Goal: Task Accomplishment & Management: Complete application form

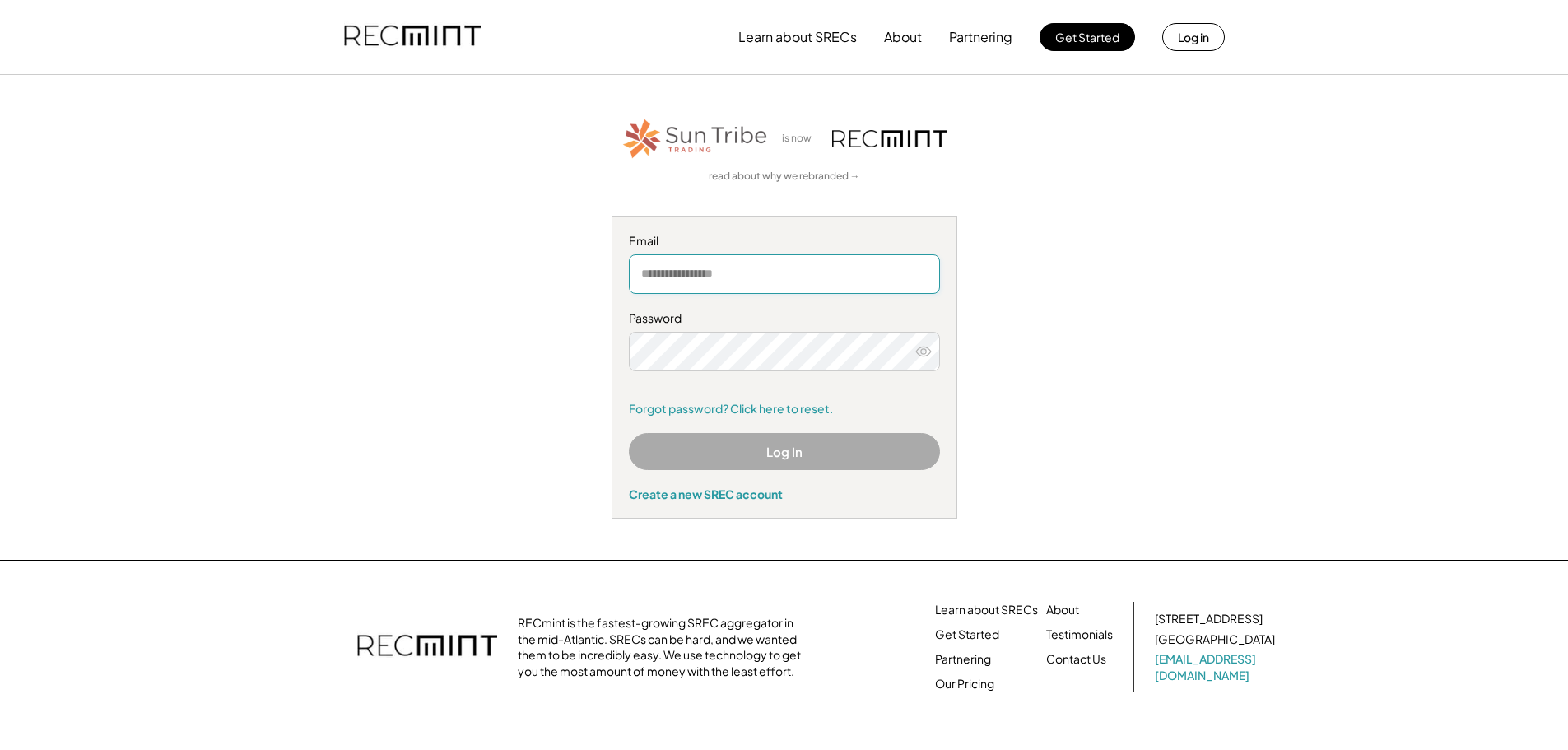
click at [716, 281] on input "email" at bounding box center [784, 274] width 311 height 40
type input "****"
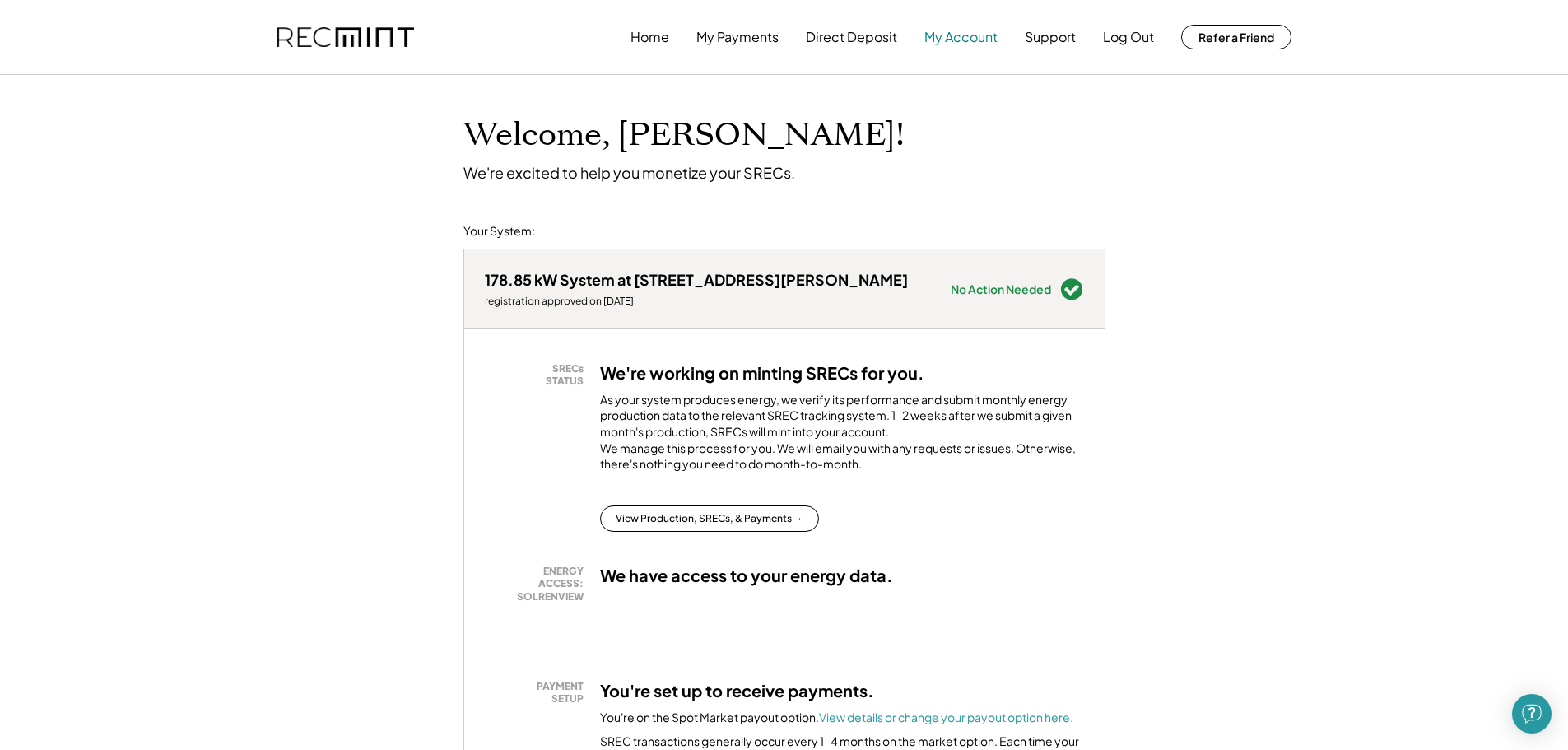
click at [943, 32] on button "My Account" at bounding box center [960, 36] width 73 height 32
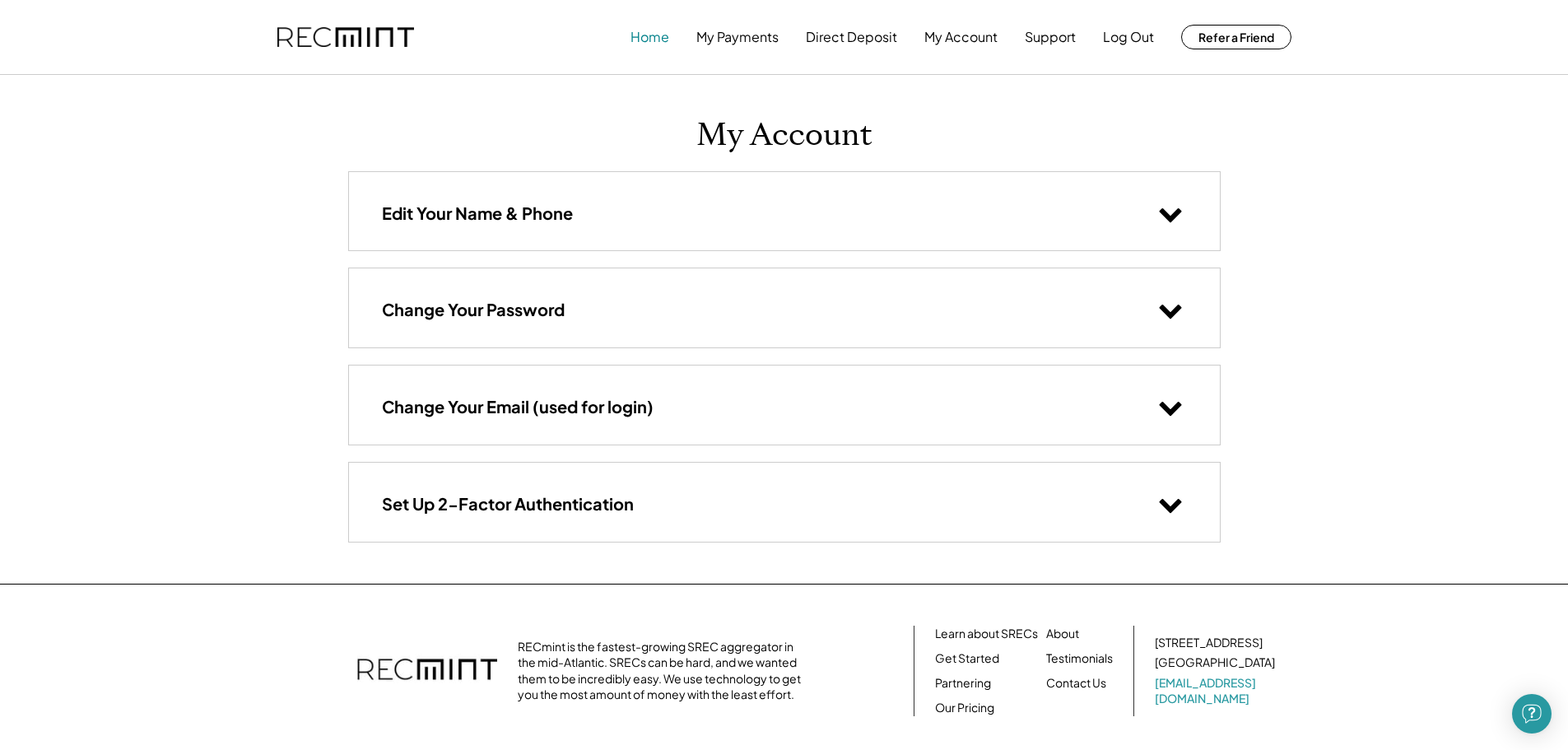
click at [651, 35] on button "Home" at bounding box center [650, 36] width 39 height 32
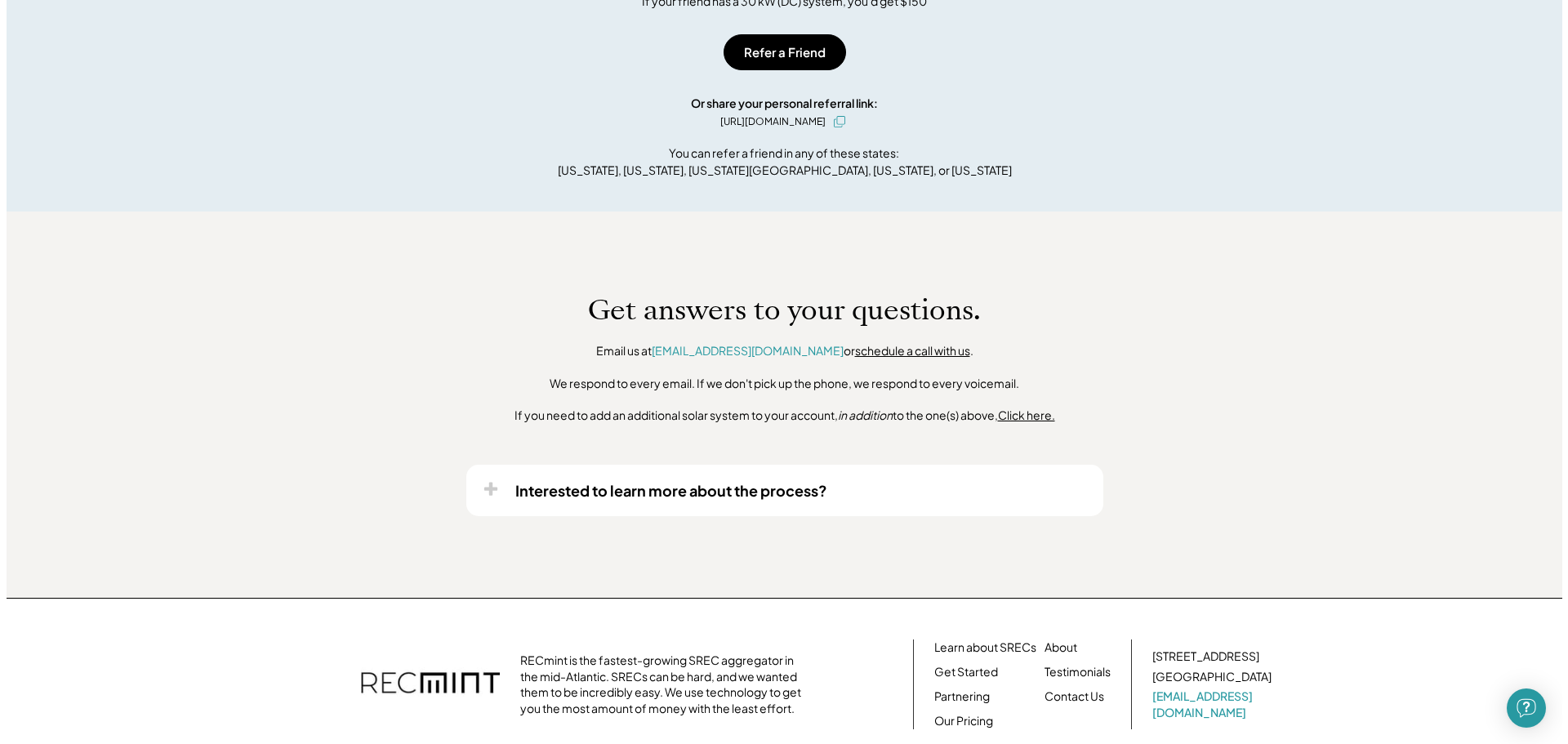
scroll to position [1211, 0]
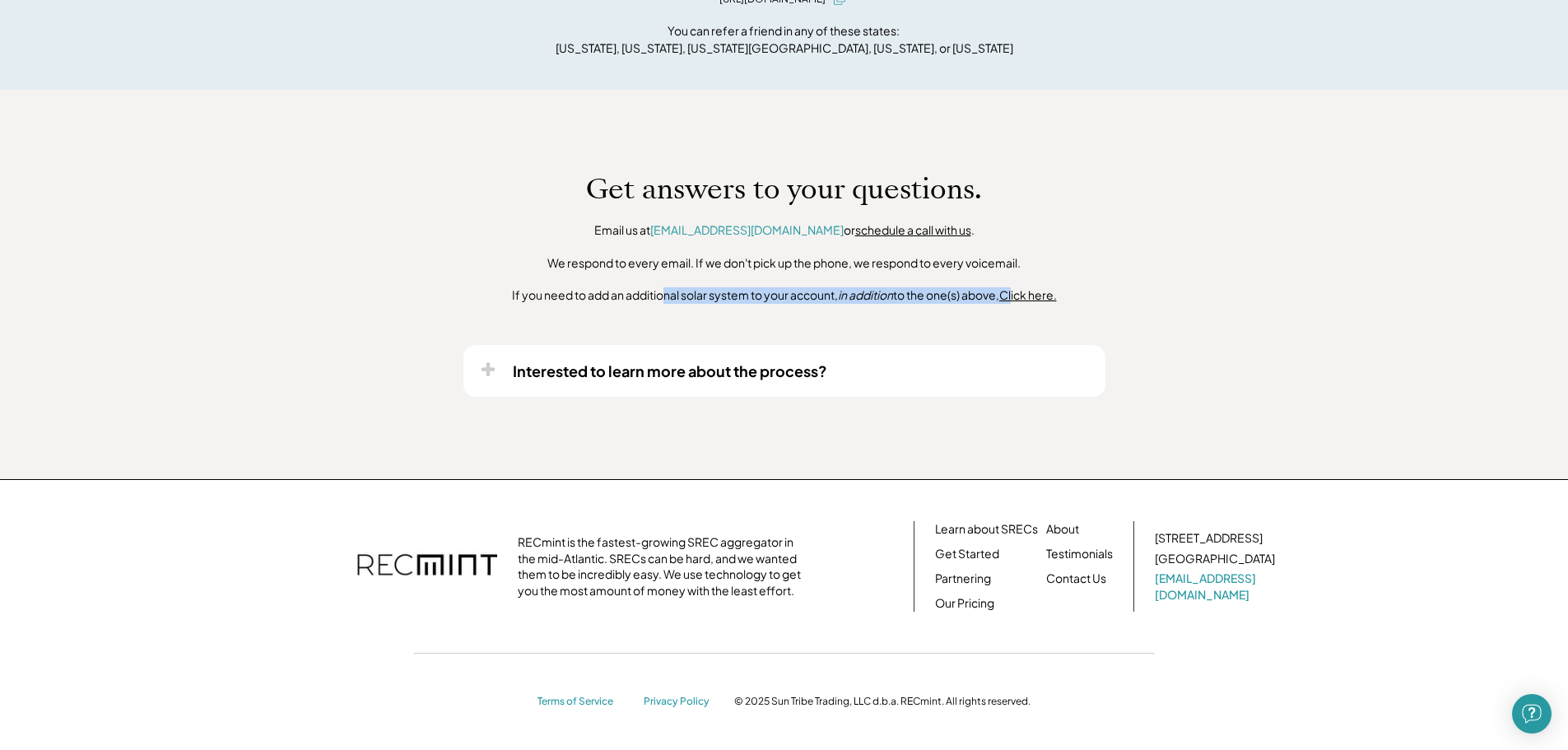
drag, startPoint x: 680, startPoint y: 297, endPoint x: 1025, endPoint y: 289, distance: 345.1
click at [1025, 289] on div "If you need to add an additional solar system to your account, in addition to t…" at bounding box center [784, 295] width 545 height 17
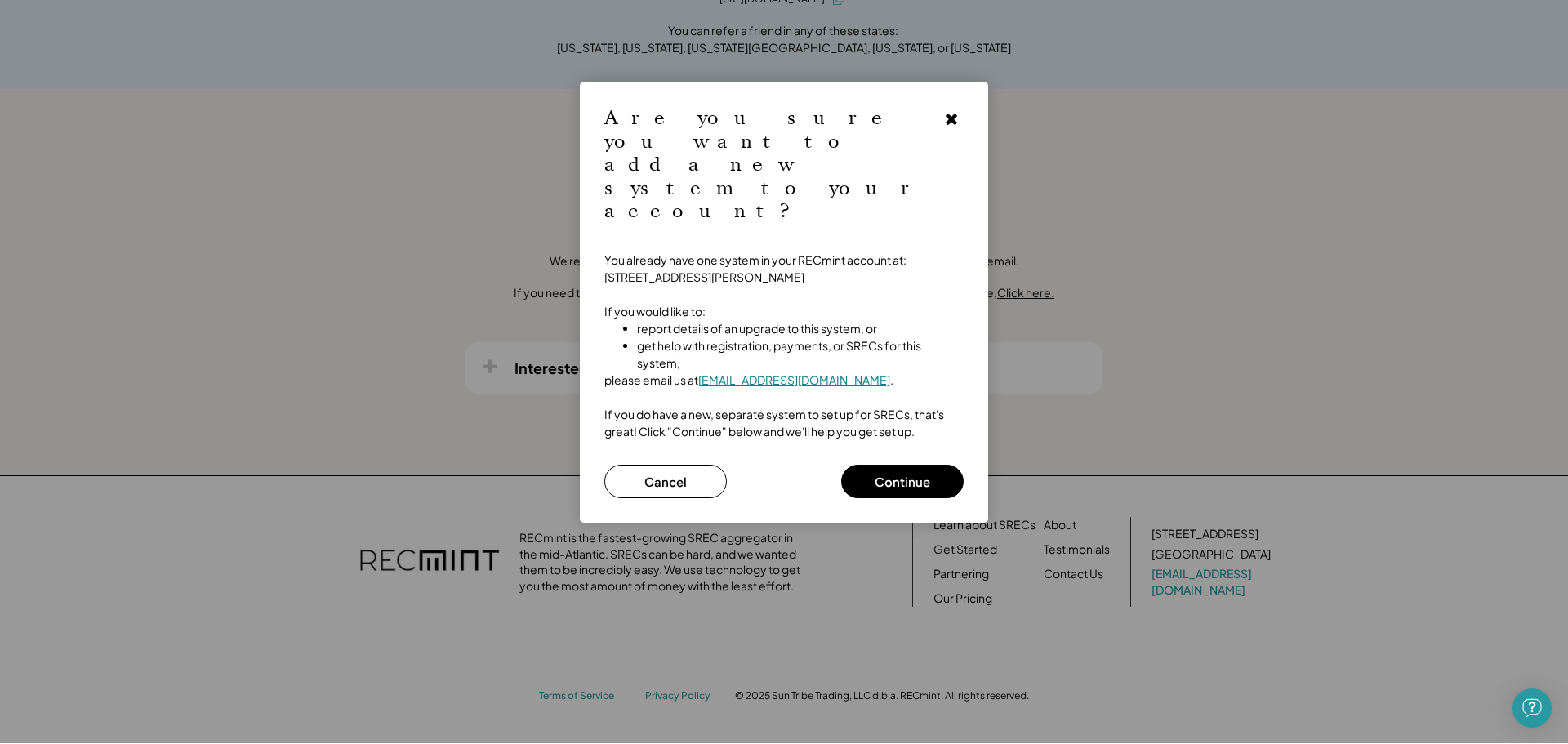
click at [1087, 286] on div at bounding box center [784, 371] width 1568 height 744
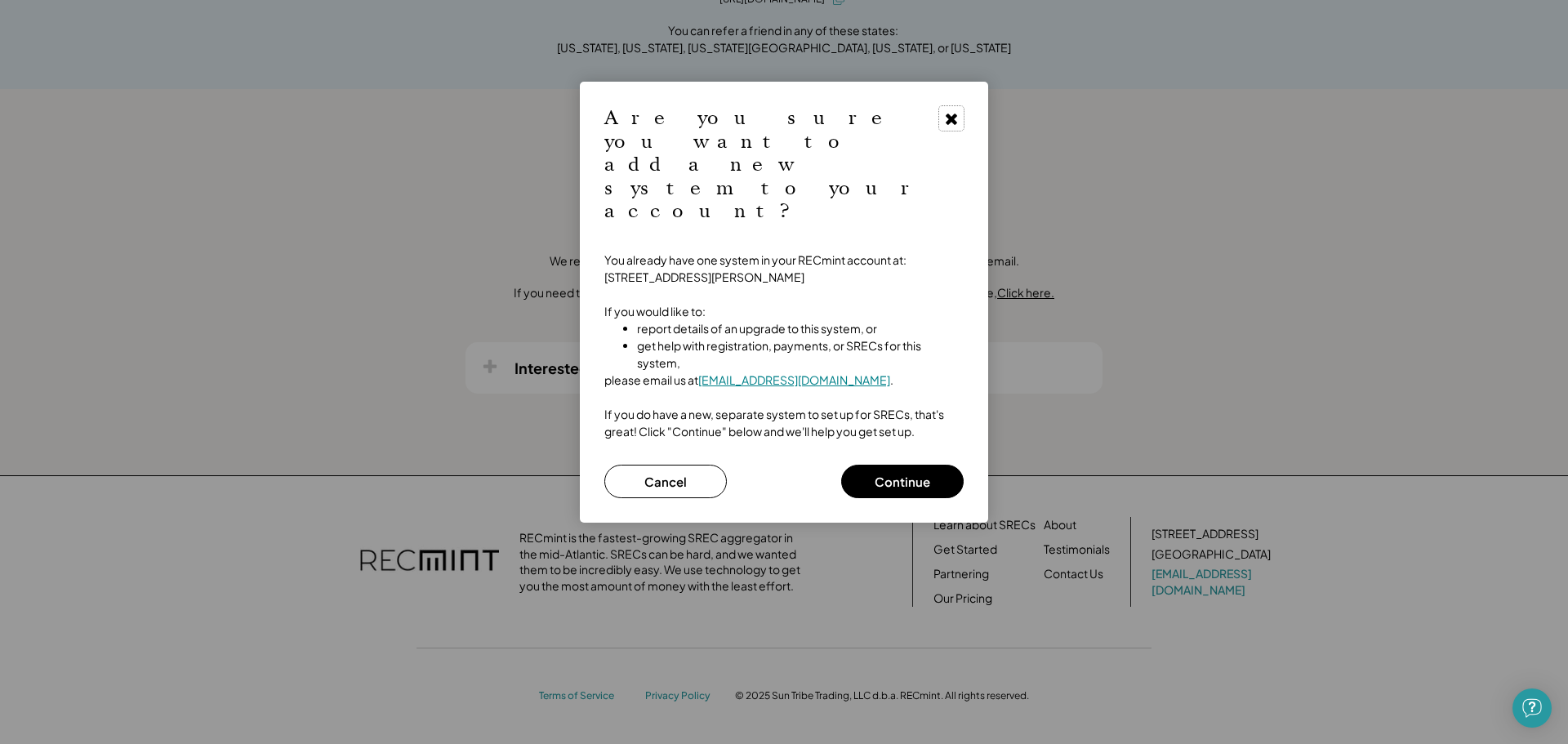
click at [951, 124] on icon at bounding box center [951, 118] width 17 height 17
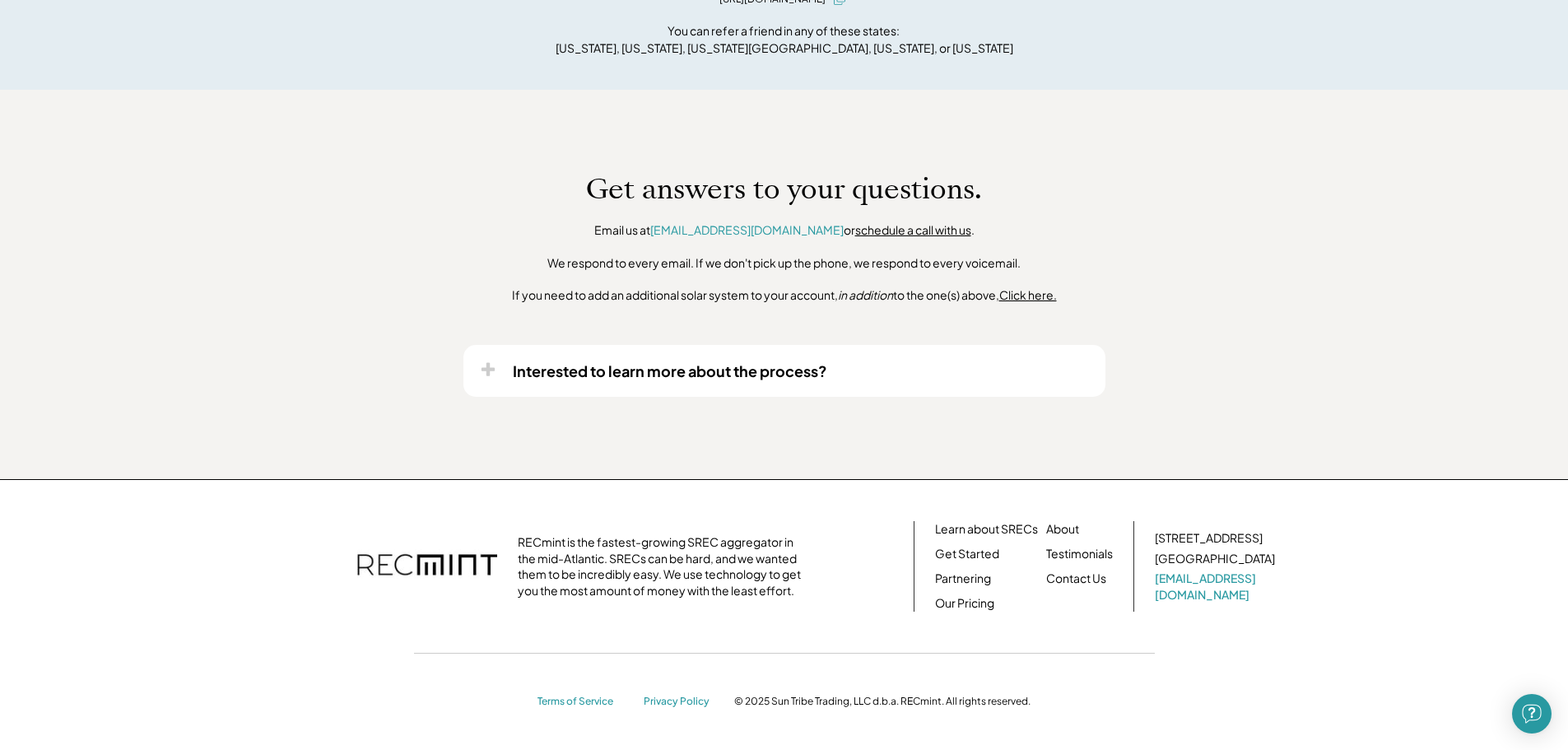
click at [1014, 297] on u "Click here." at bounding box center [1028, 294] width 58 height 15
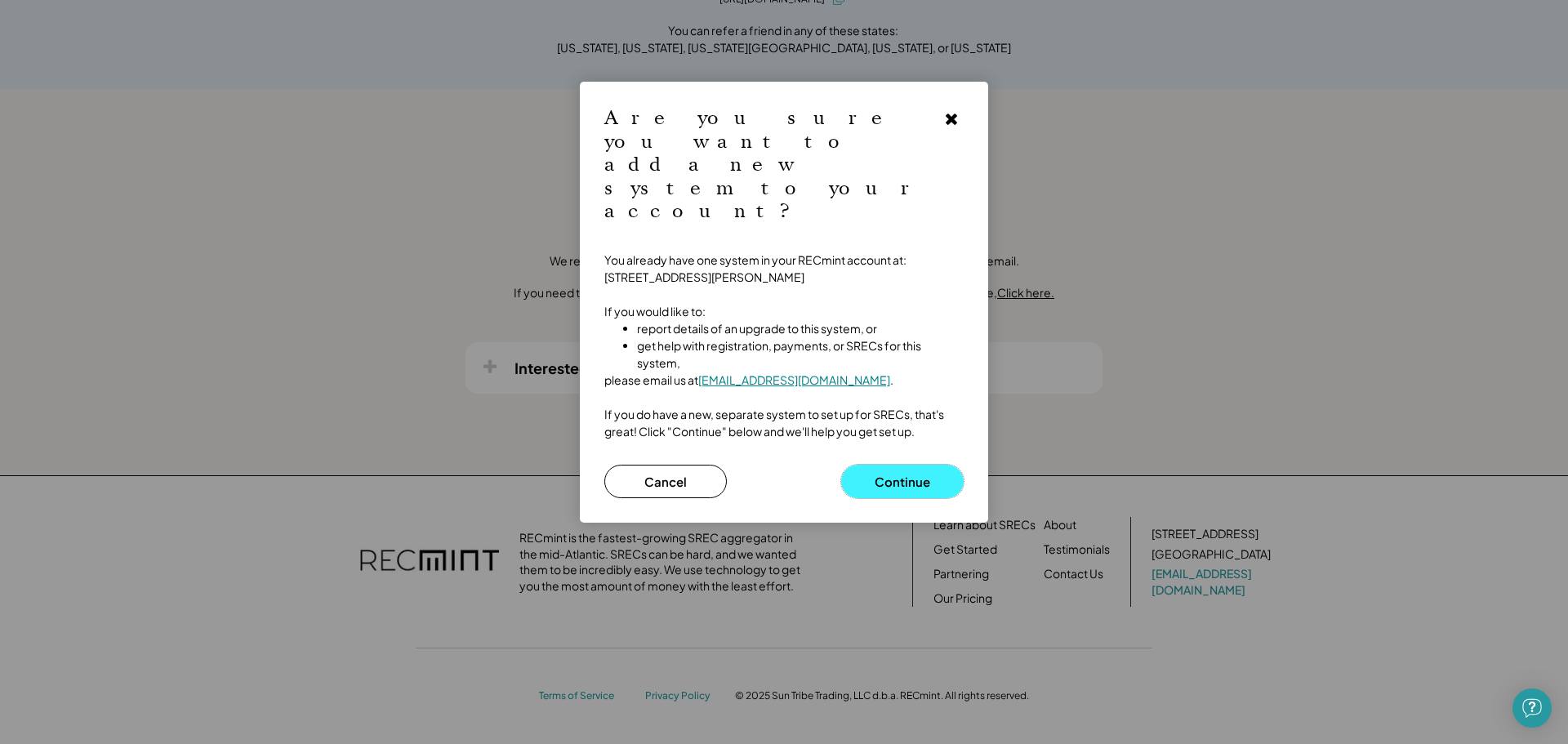
click at [896, 464] on button "Continue" at bounding box center [902, 481] width 123 height 33
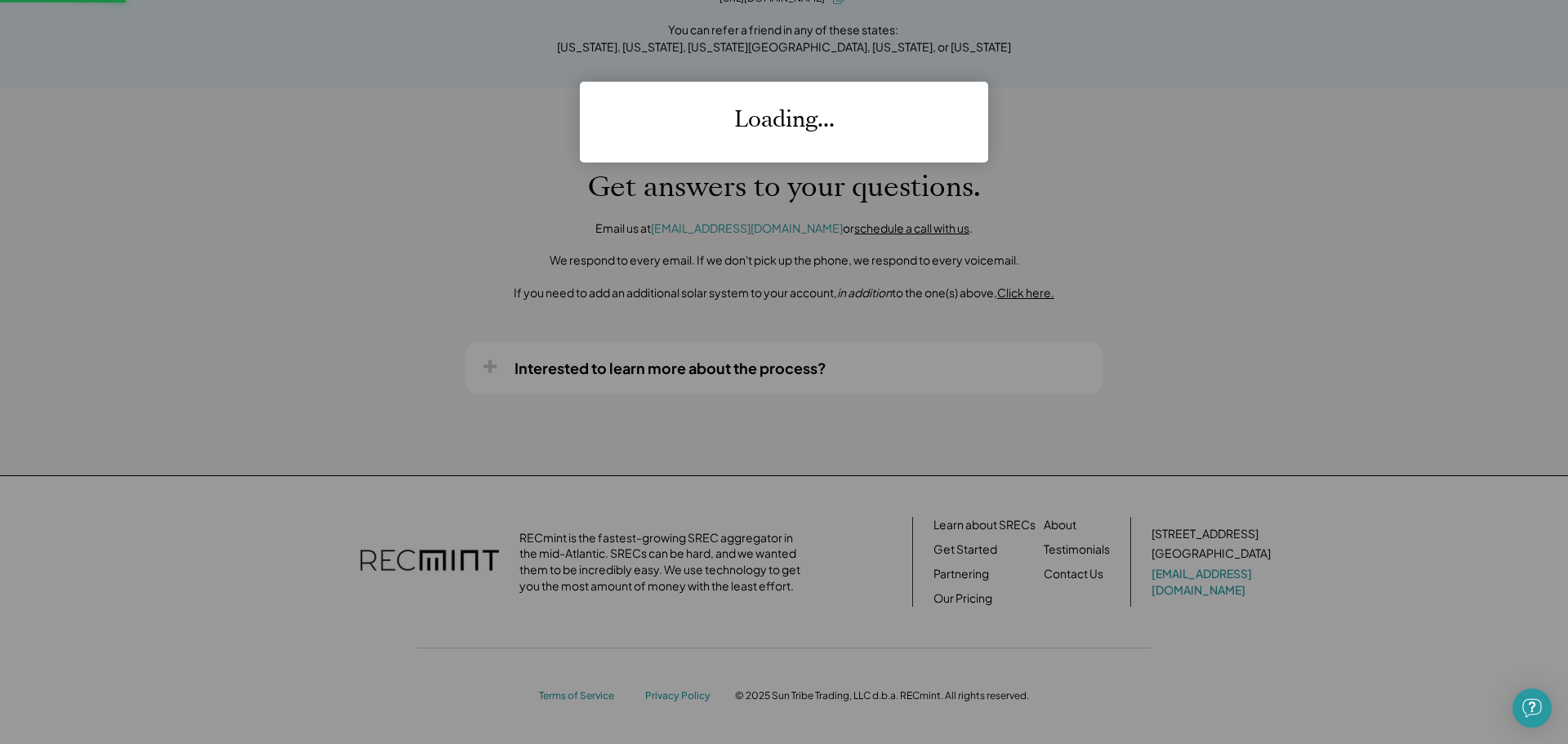
scroll to position [1603, 0]
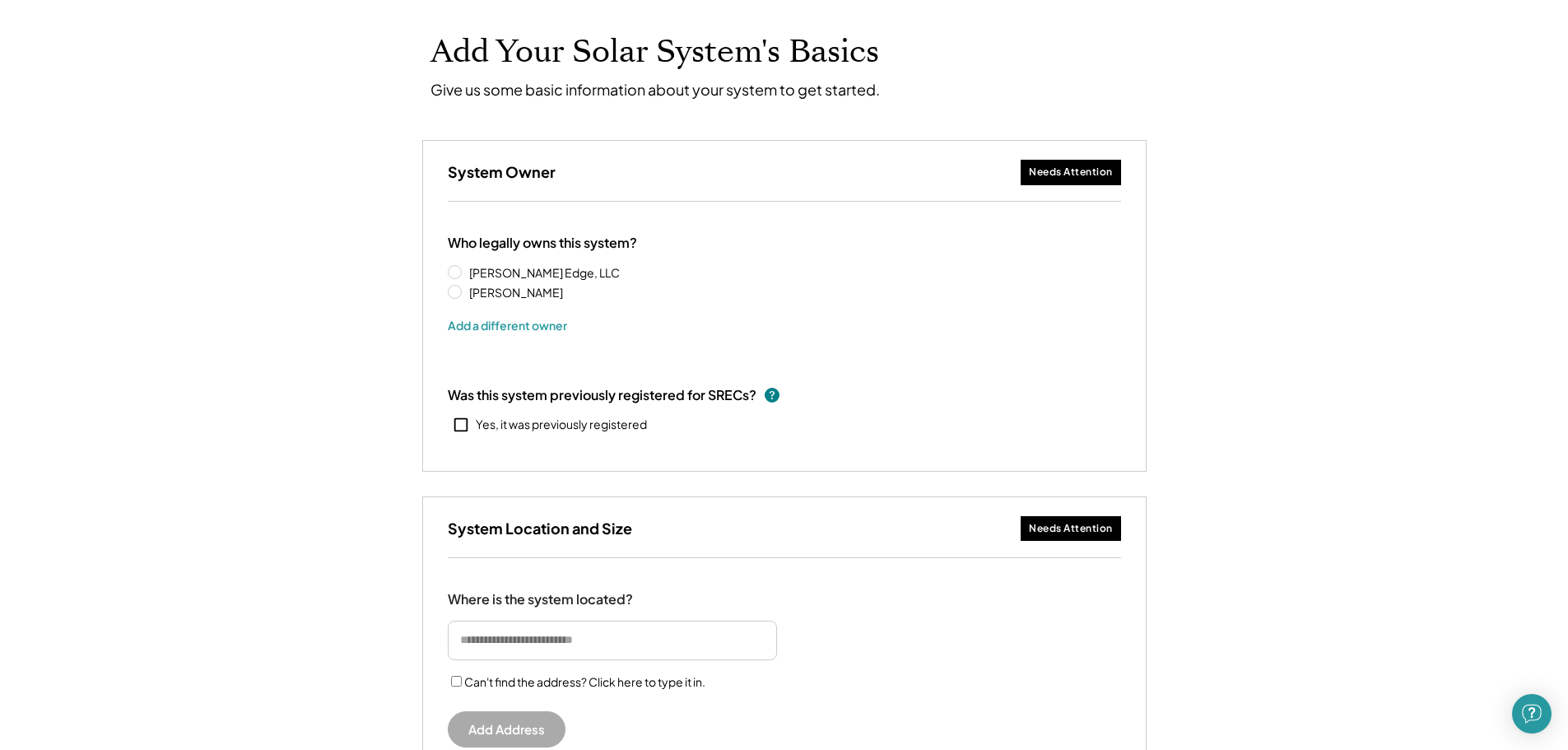
scroll to position [83, 0]
drag, startPoint x: 502, startPoint y: 393, endPoint x: 468, endPoint y: 356, distance: 50.2
click at [468, 356] on div "Who legally owns this system? DE Scott's Edge, LLC David Ohlrich Add a differen…" at bounding box center [784, 337] width 723 height 270
click at [581, 362] on div "Who legally owns this system? DE Scott's Edge, LLC David Ohlrich Add a differen…" at bounding box center [784, 337] width 723 height 270
click at [521, 333] on button "Add a different owner" at bounding box center [507, 326] width 119 height 25
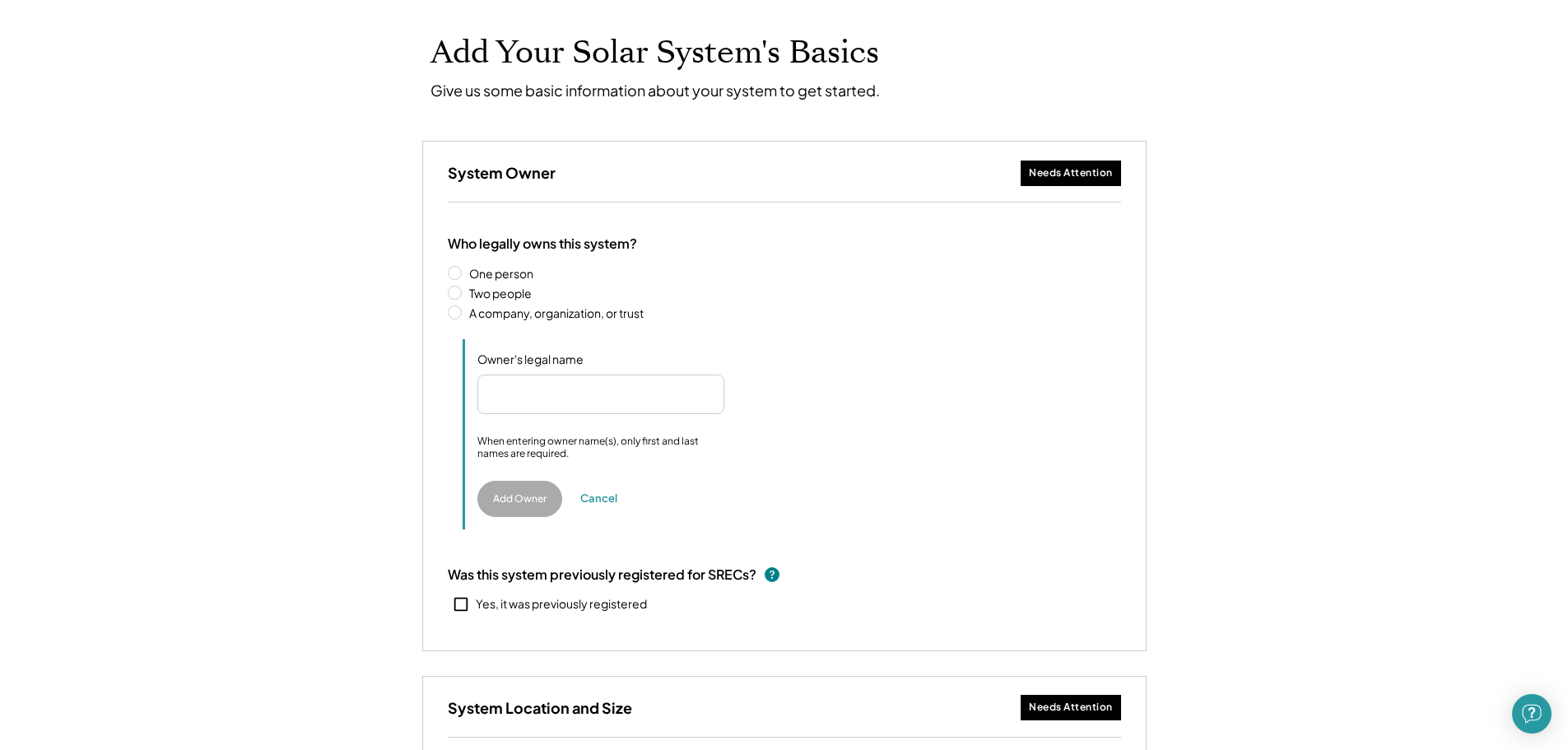
click at [547, 387] on input "input" at bounding box center [601, 394] width 247 height 40
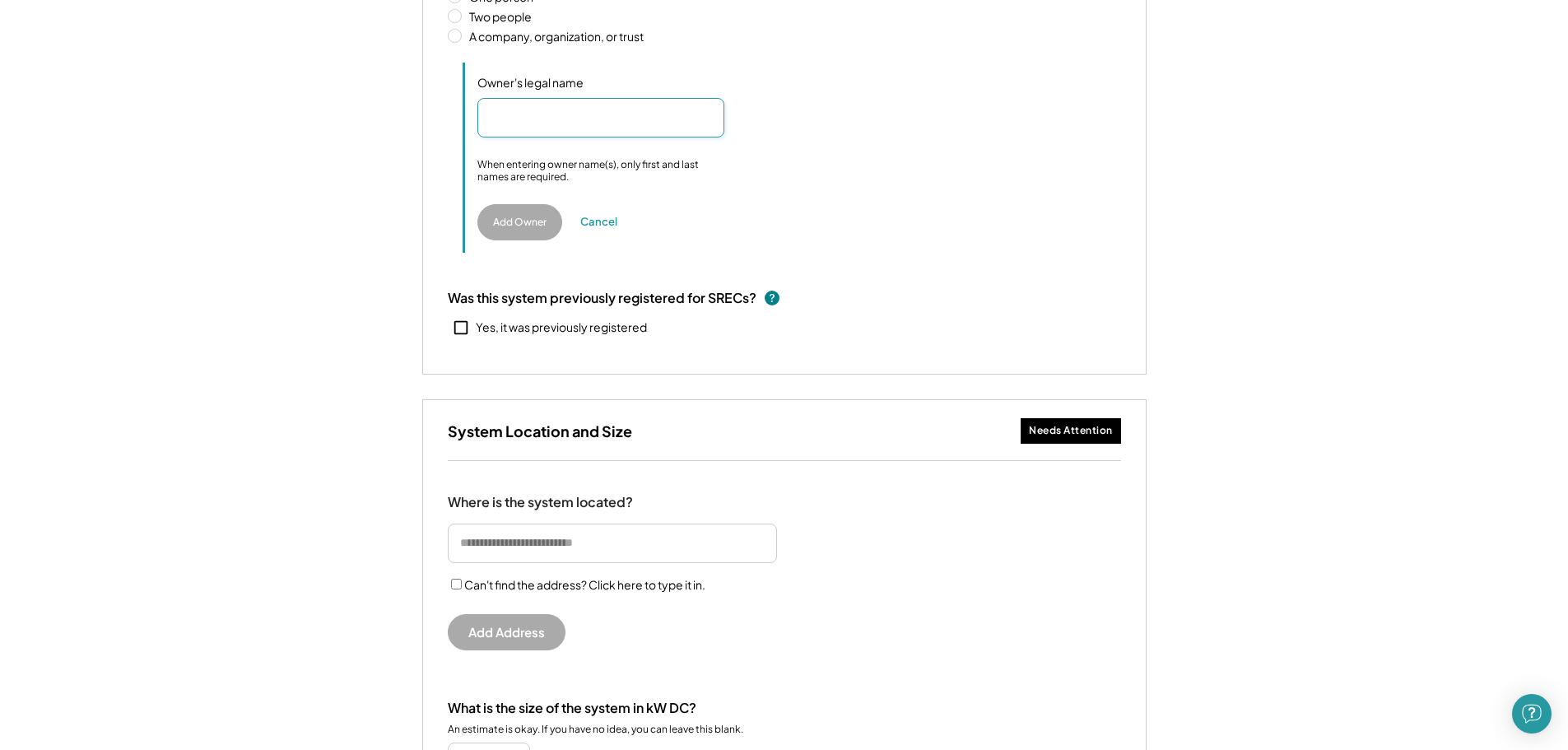
scroll to position [247, 0]
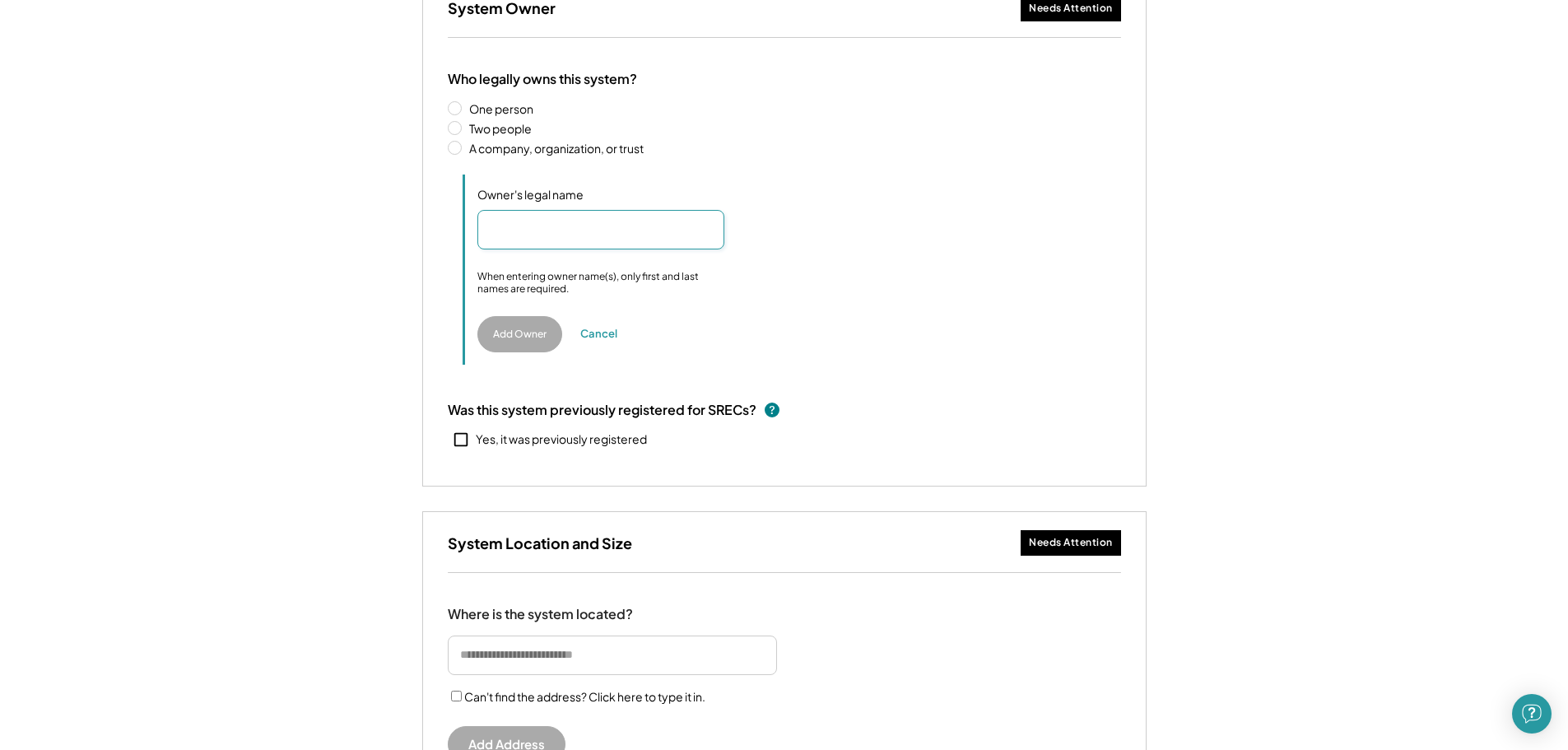
click at [543, 228] on input "input" at bounding box center [601, 229] width 247 height 40
type input "**********"
click at [469, 149] on label "A company, organization, or trust" at bounding box center [793, 148] width 657 height 11
click at [554, 245] on input "input" at bounding box center [601, 229] width 247 height 40
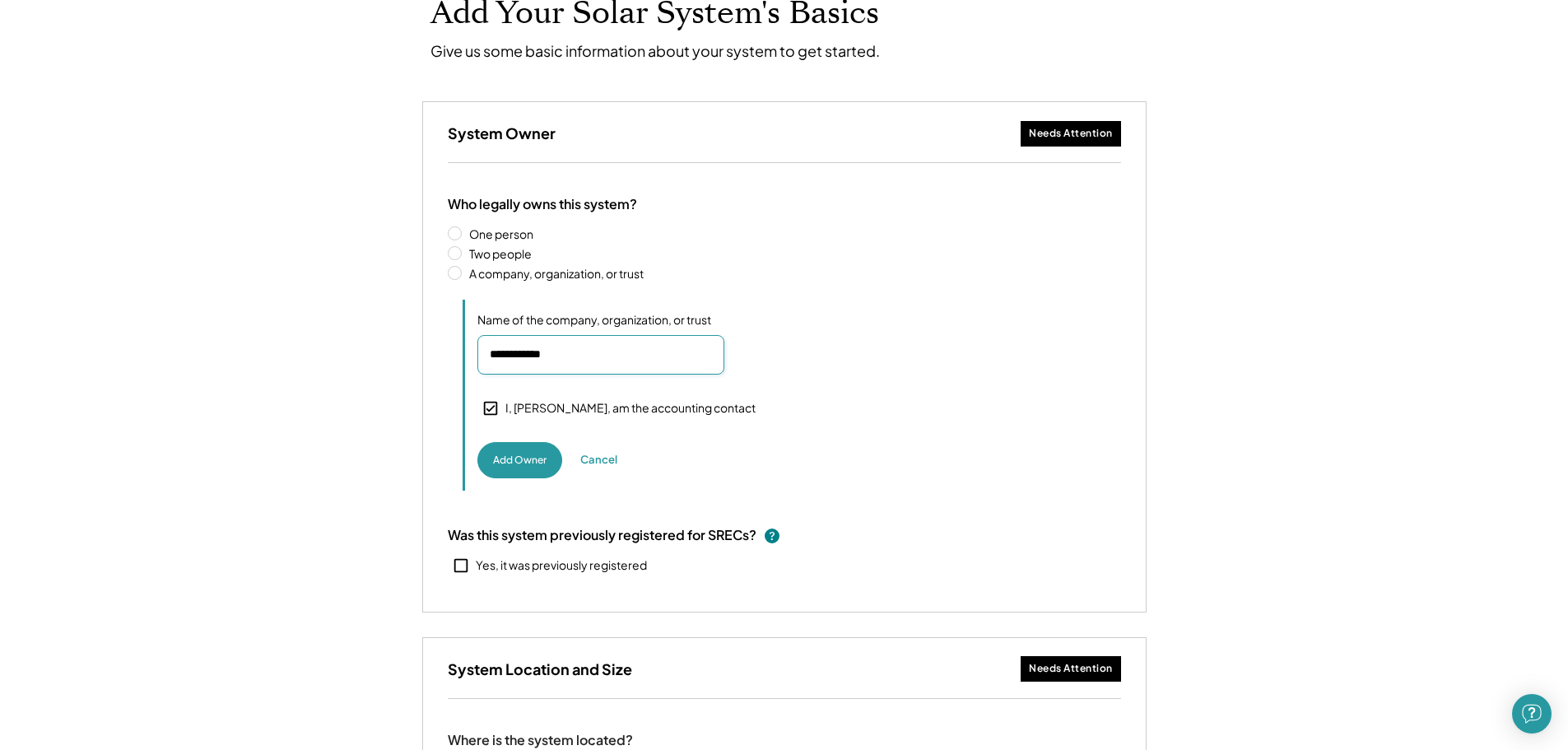
scroll to position [0, 0]
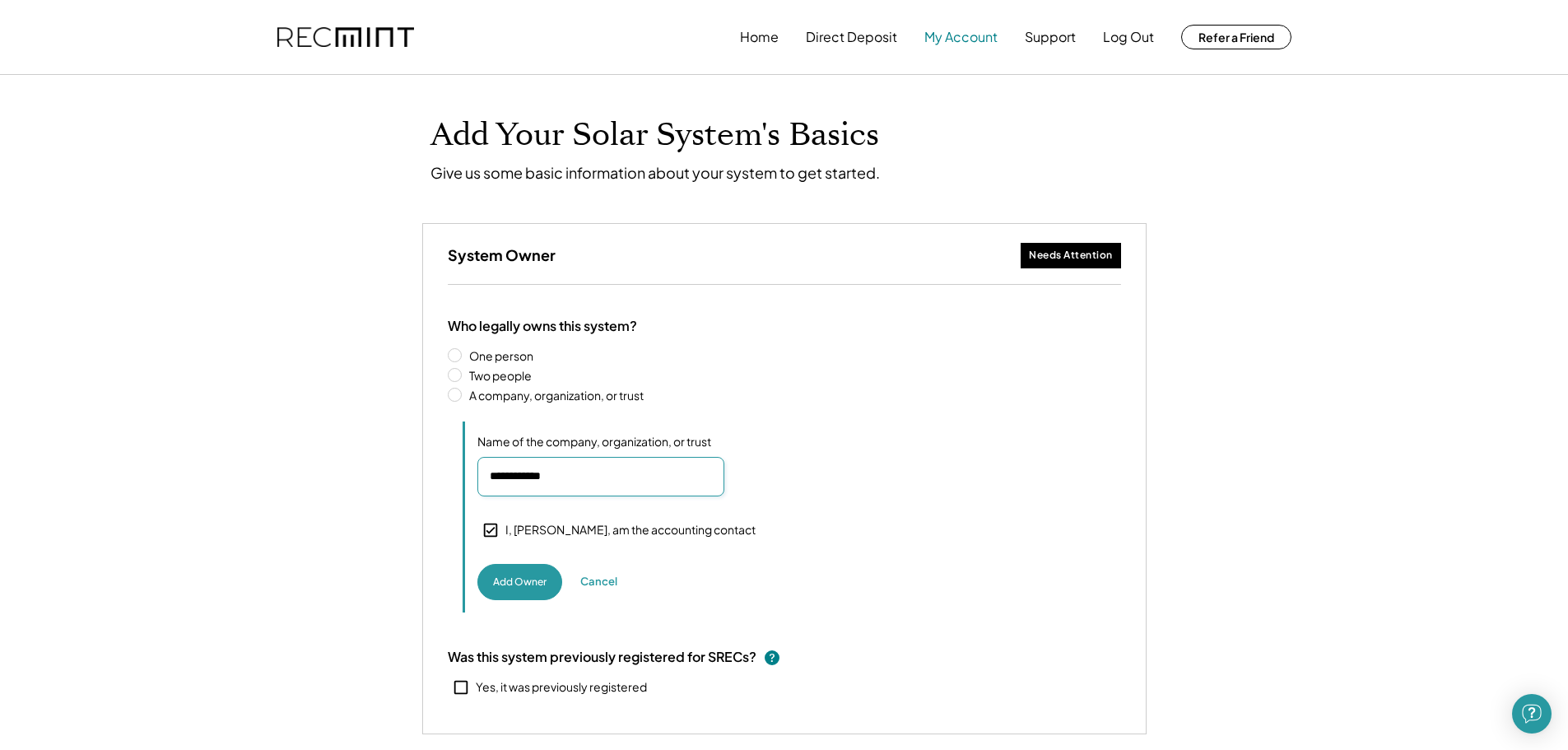
type input "**********"
click at [960, 40] on button "My Account" at bounding box center [960, 36] width 73 height 32
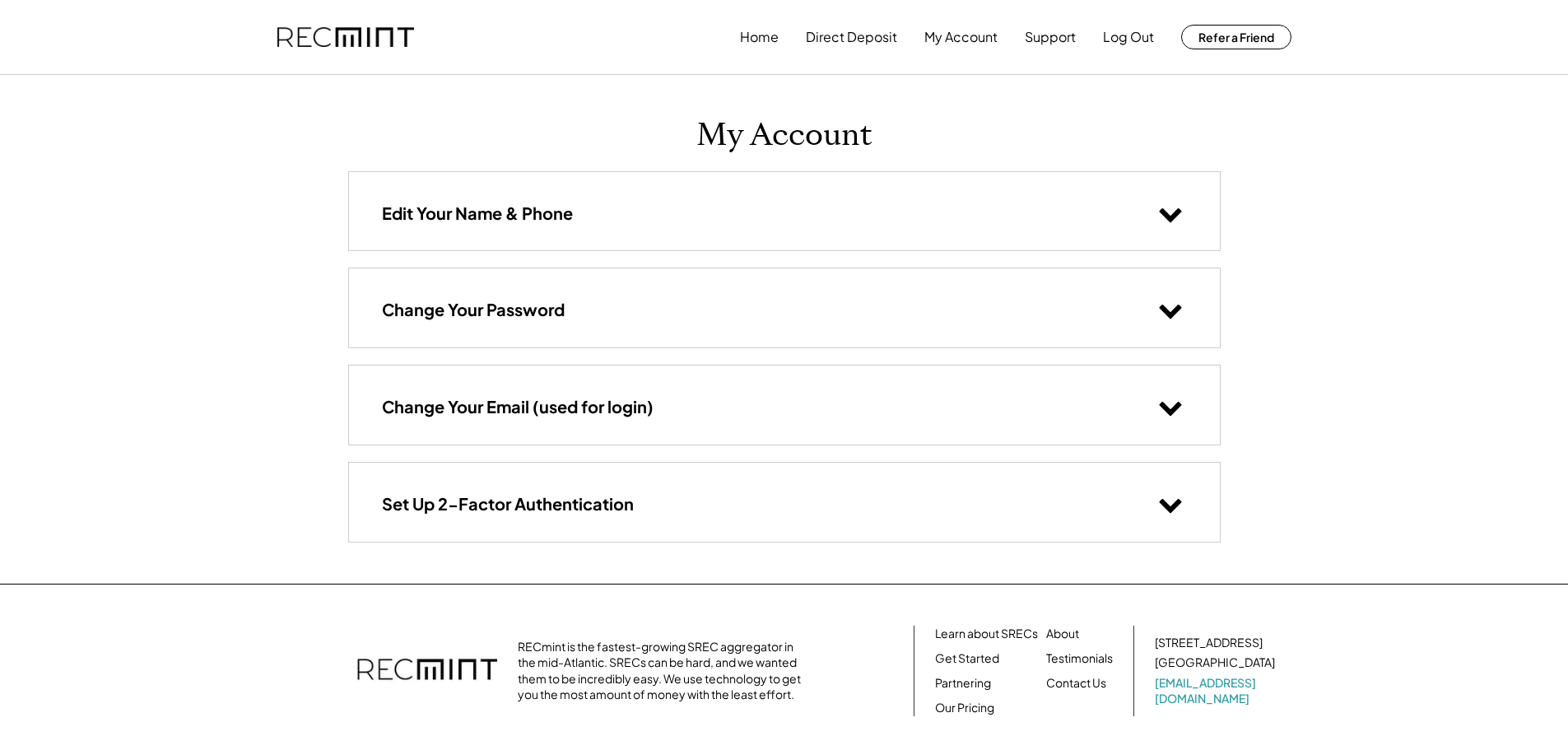
click at [471, 210] on h3 "Edit Your Name & Phone" at bounding box center [477, 213] width 191 height 21
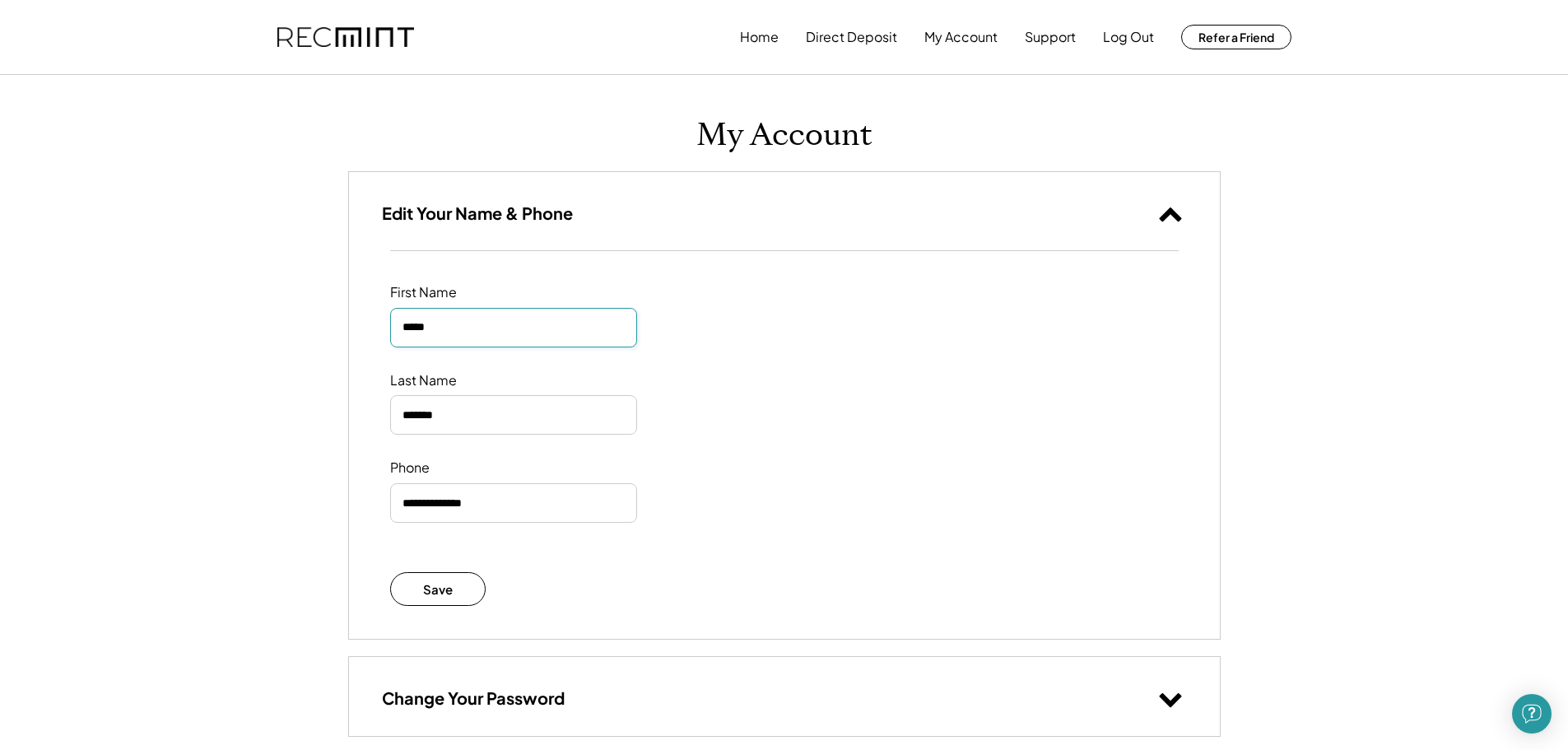
drag, startPoint x: 473, startPoint y: 325, endPoint x: 241, endPoint y: 285, distance: 235.4
click at [248, 287] on div "Home Direct Deposit My Account Support Log Out Refer a Friend My Account Edit Y…" at bounding box center [784, 621] width 1568 height 1243
type input "***"
type input "*******"
click at [453, 512] on input "input" at bounding box center [513, 502] width 247 height 40
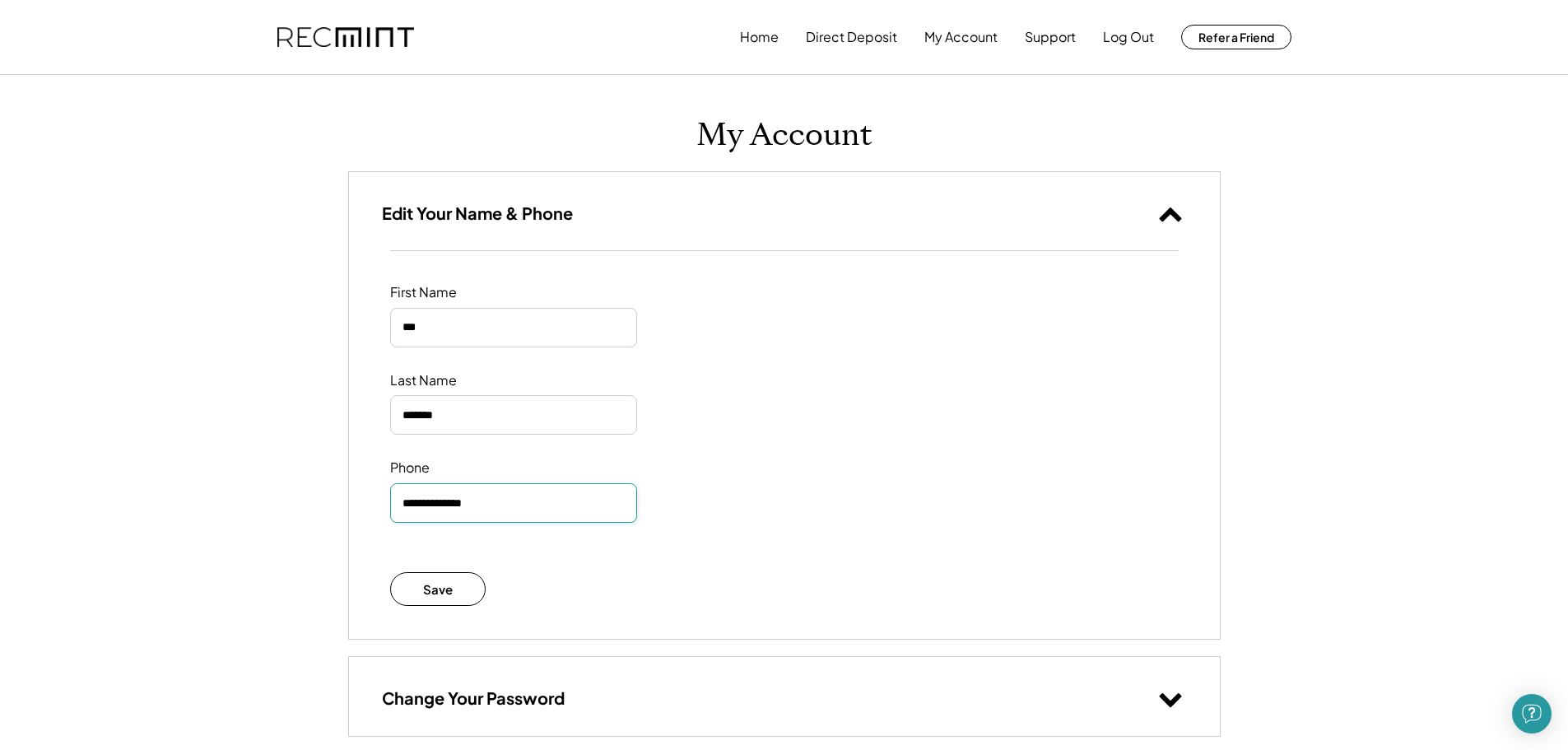
drag, startPoint x: 519, startPoint y: 506, endPoint x: 18, endPoint y: 471, distance: 502.2
click at [53, 471] on div "Home Direct Deposit My Account Support Log Out Refer a Friend My Account Edit Y…" at bounding box center [784, 621] width 1568 height 1243
type input "**********"
click at [407, 586] on button "Save" at bounding box center [438, 588] width 97 height 33
click at [761, 40] on button "Home" at bounding box center [759, 36] width 39 height 32
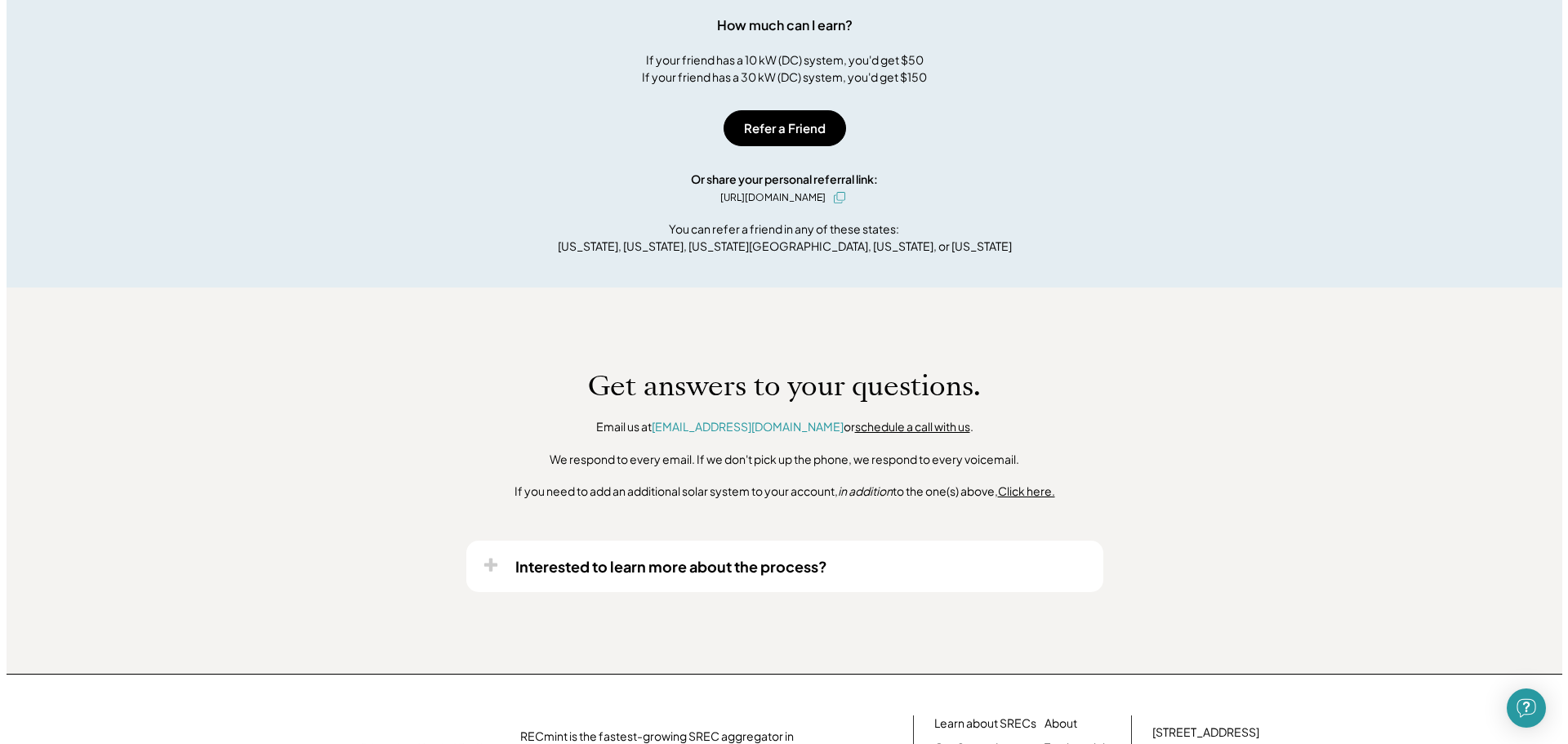
scroll to position [1603, 0]
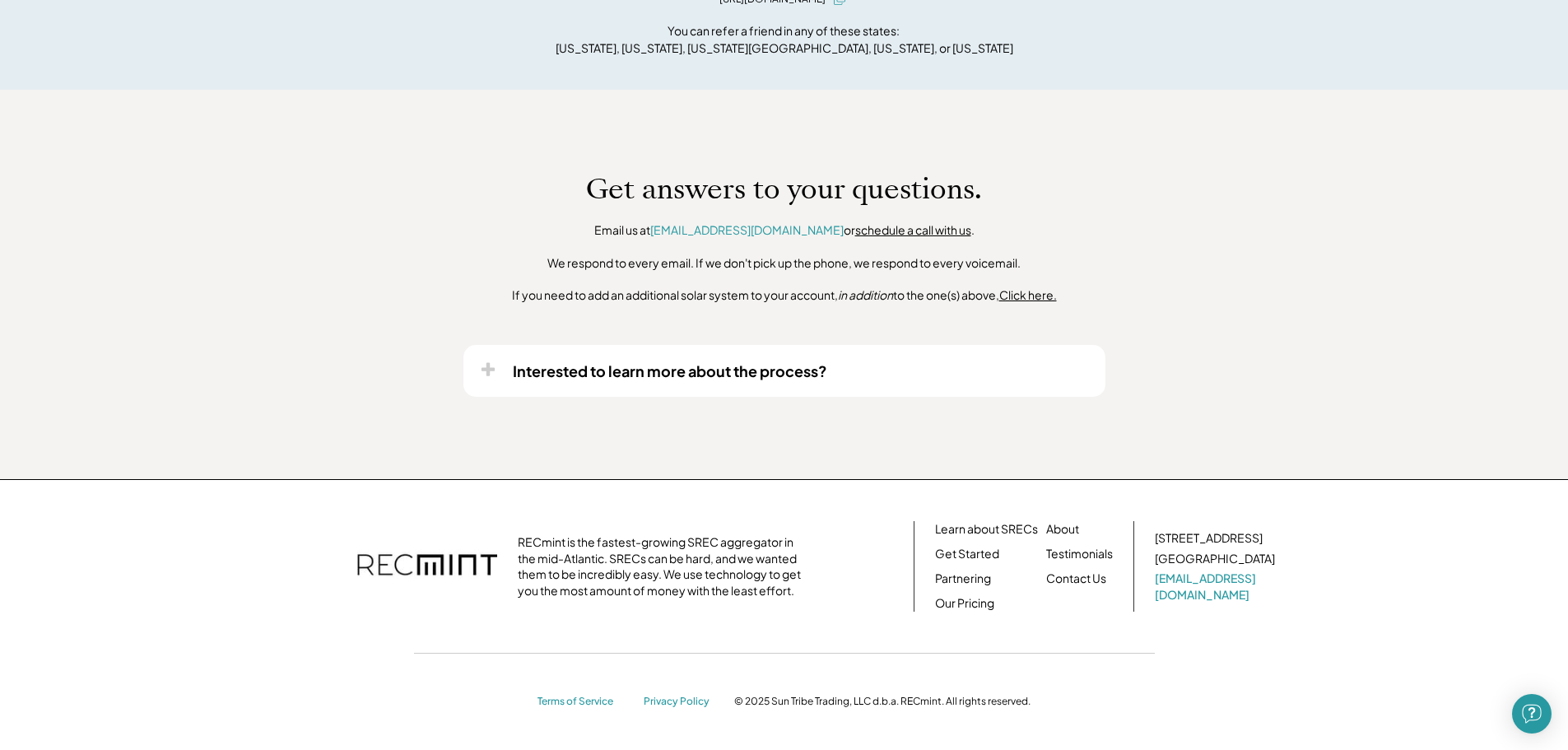
click at [1036, 296] on u "Click here." at bounding box center [1028, 294] width 58 height 15
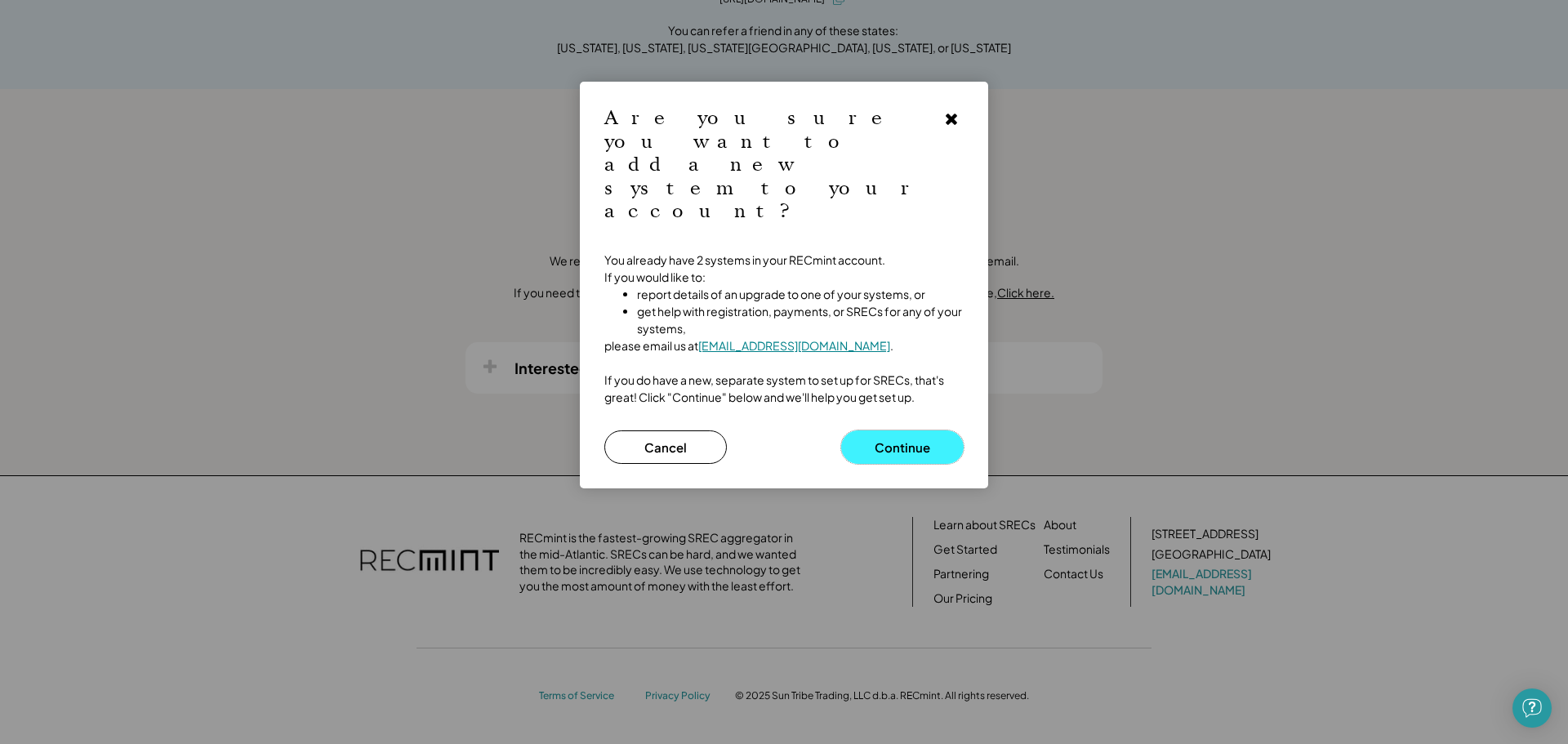
click at [889, 430] on button "Continue" at bounding box center [902, 447] width 123 height 33
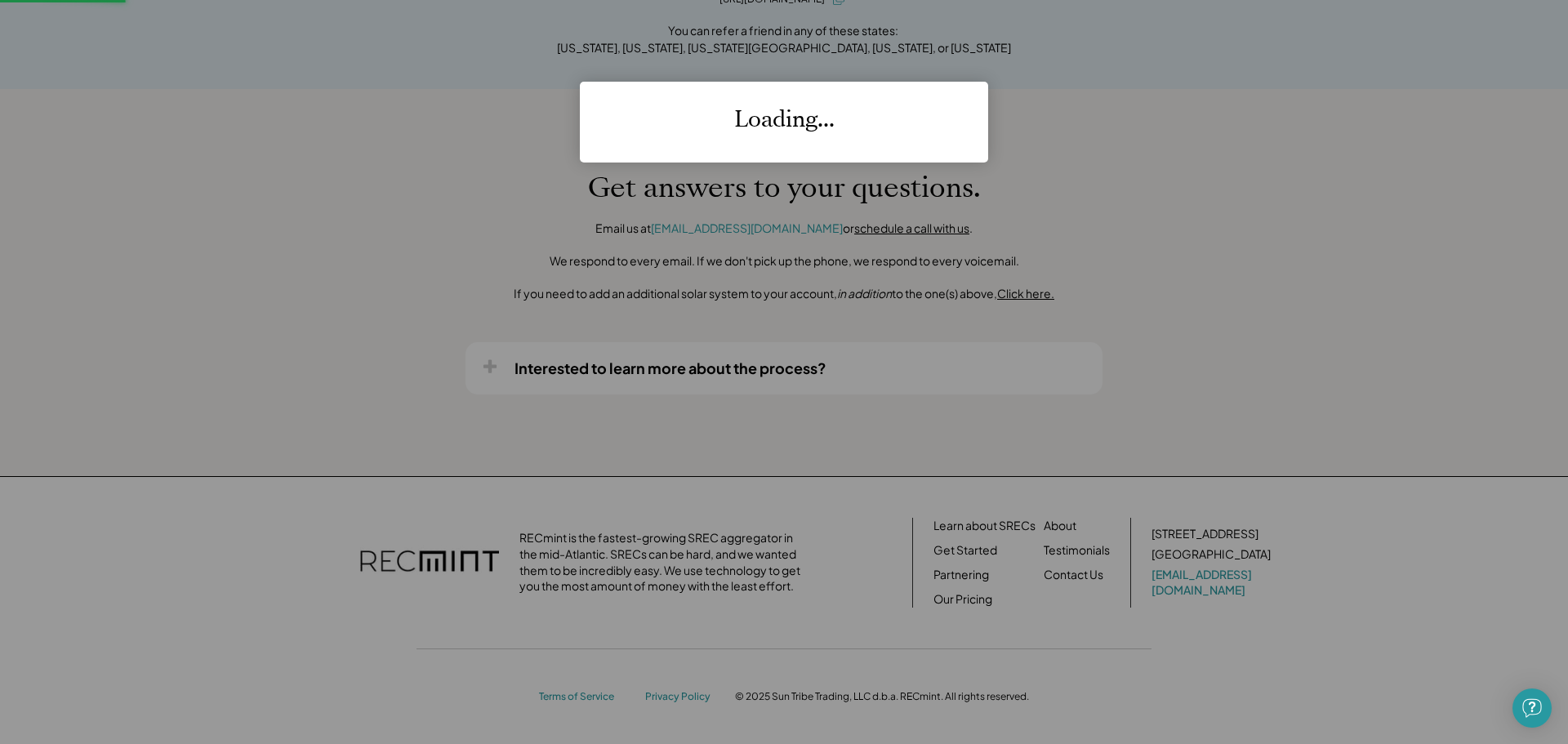
scroll to position [1983, 0]
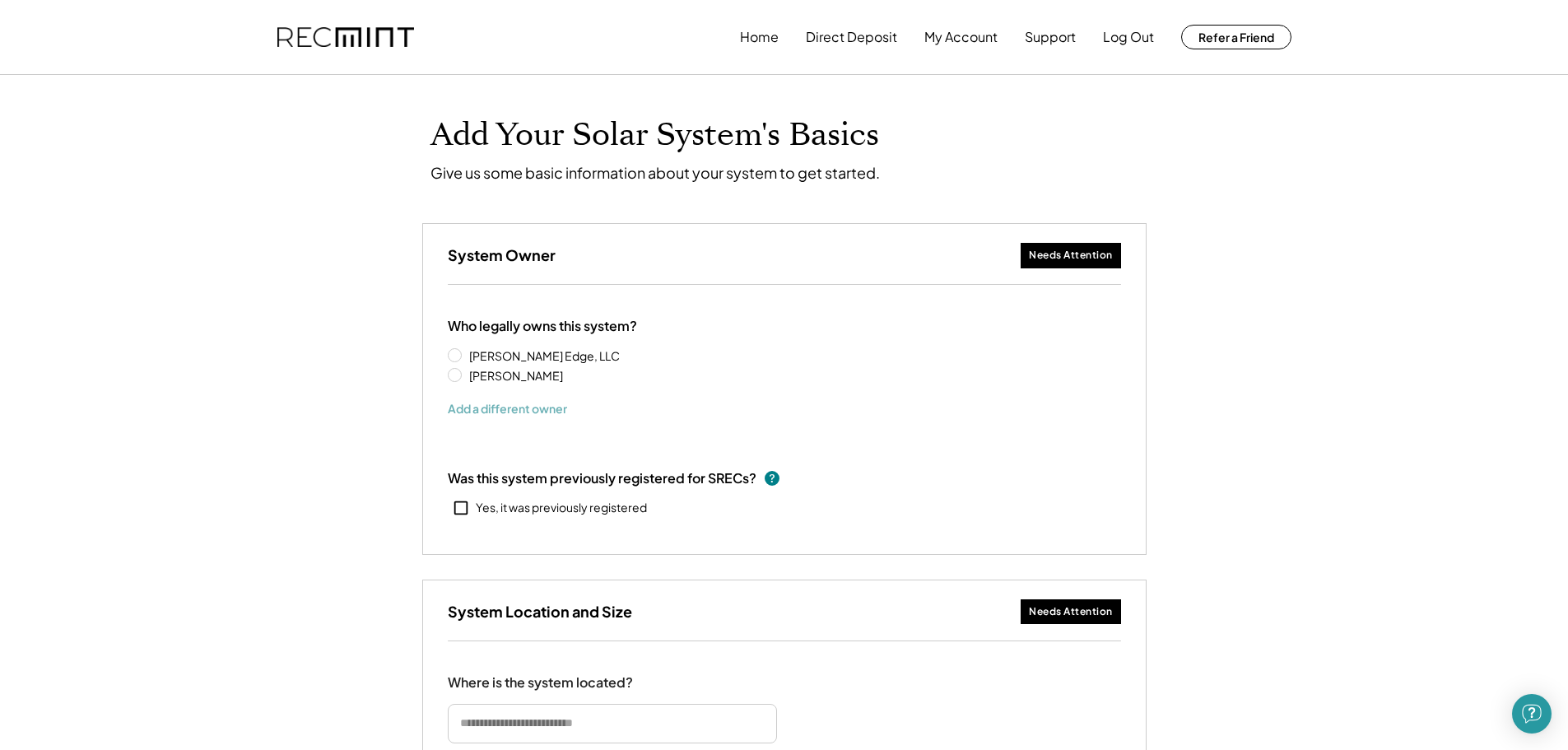
click at [493, 410] on button "Add a different owner" at bounding box center [507, 408] width 119 height 25
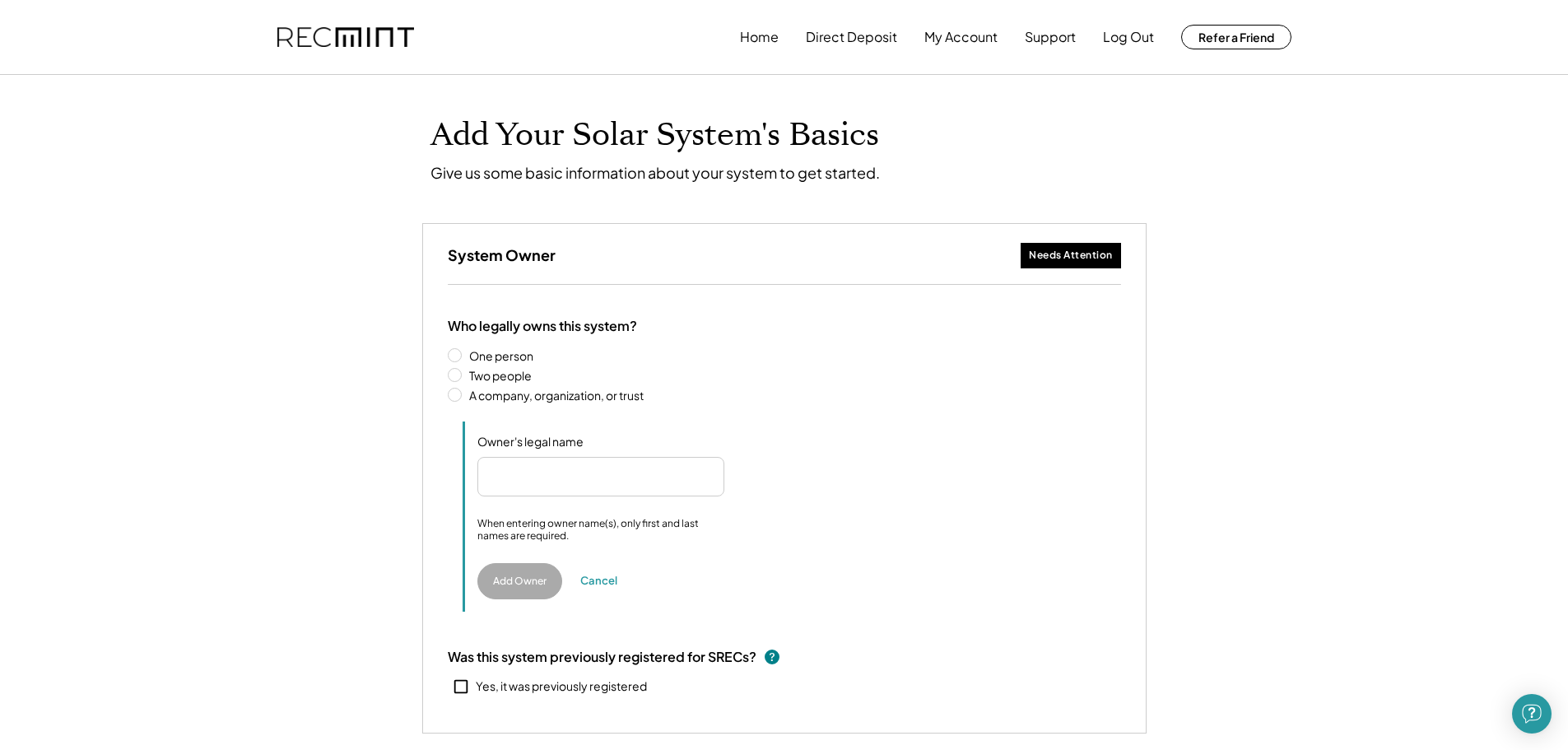
click at [464, 396] on label "A company, organization, or trust" at bounding box center [793, 394] width 657 height 11
click at [544, 468] on input "input" at bounding box center [601, 476] width 247 height 40
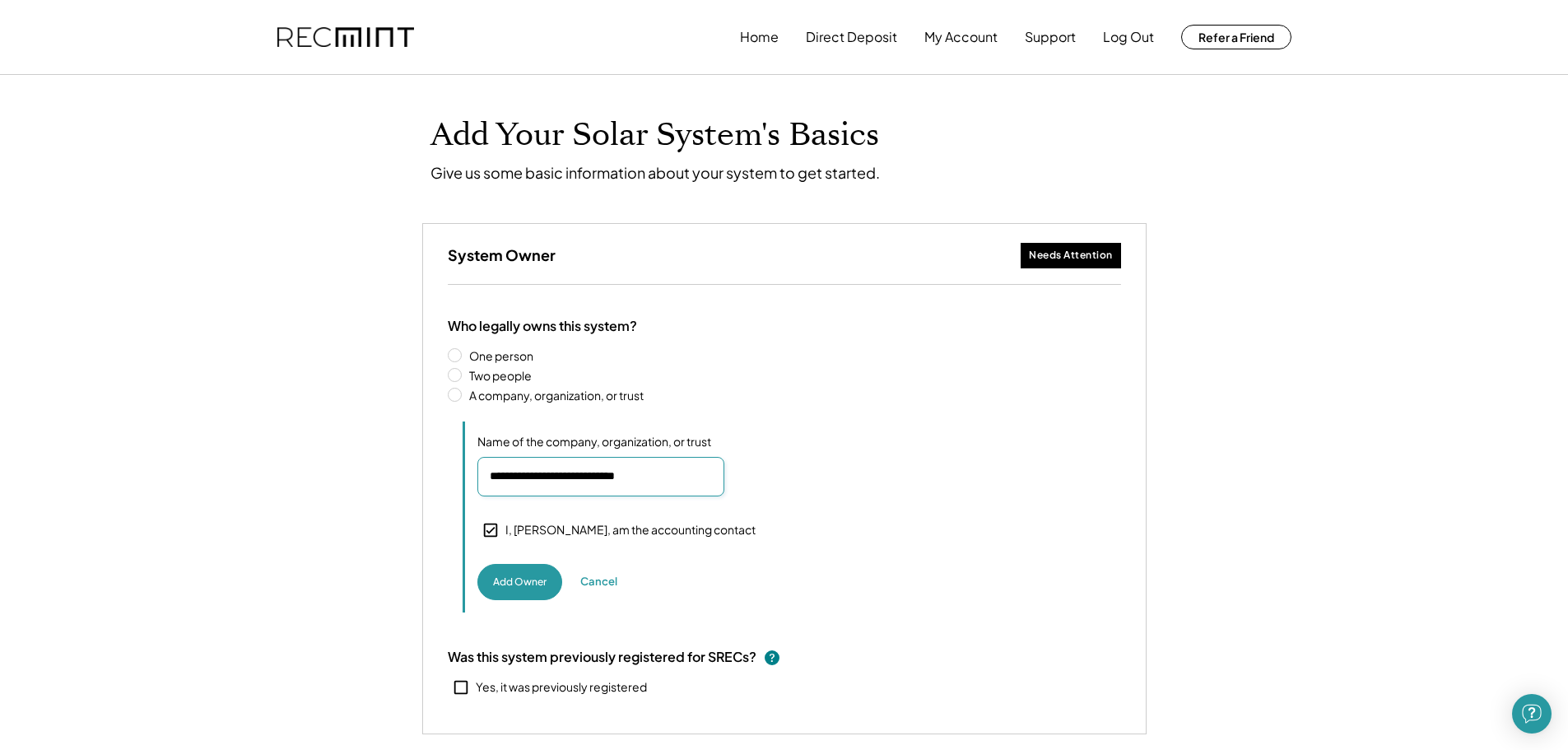
type input "**********"
click at [706, 544] on div "Owner's legal name Name of the company, organization, or trust I, [PERSON_NAME]…" at bounding box center [792, 516] width 658 height 191
click at [514, 586] on button "Add Owner" at bounding box center [520, 581] width 85 height 36
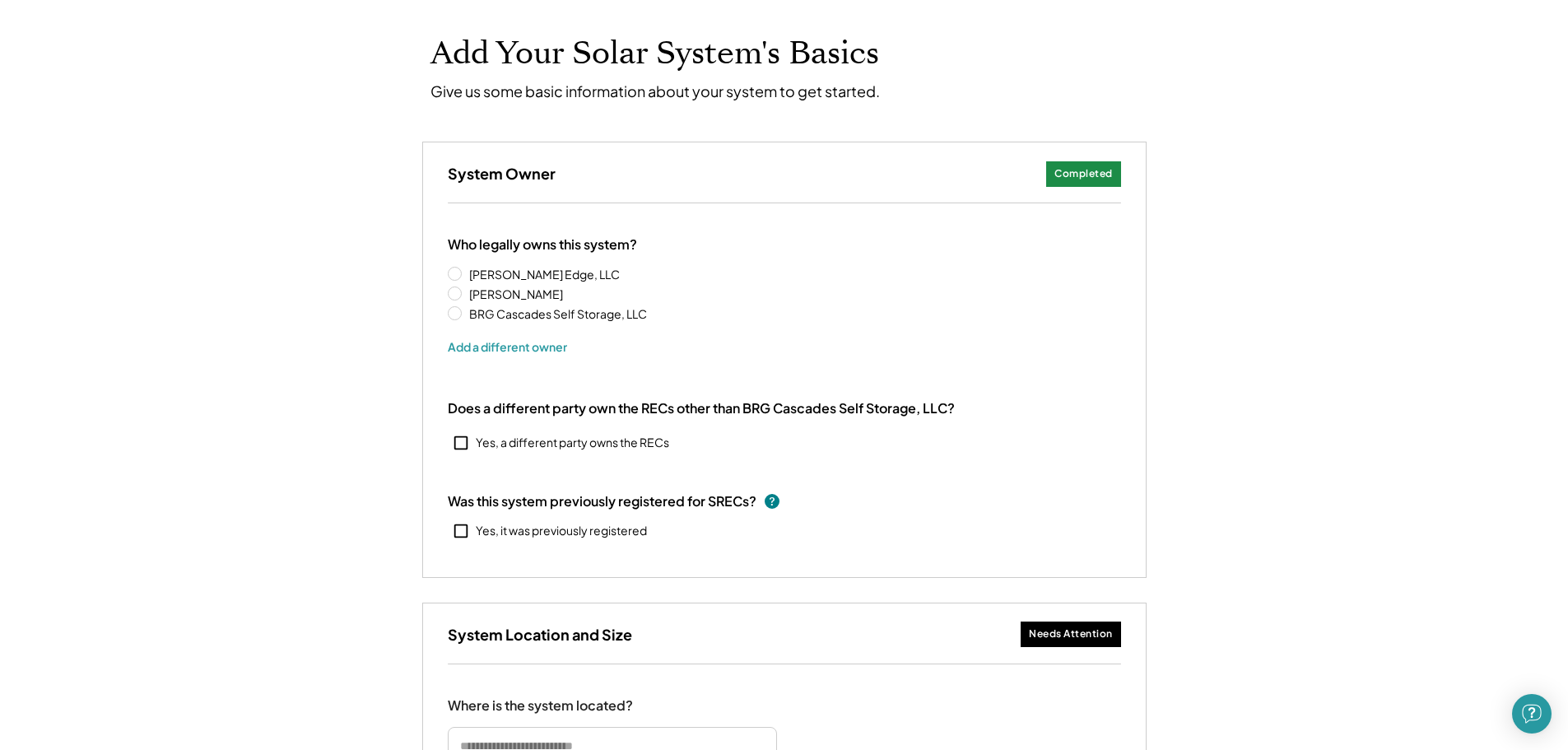
scroll to position [83, 0]
drag, startPoint x: 539, startPoint y: 414, endPoint x: 881, endPoint y: 422, distance: 342.1
click at [881, 422] on div "Does a different party own the RECs other than BRG Cascades Self Storage, LLC? …" at bounding box center [784, 428] width 673 height 56
click at [880, 429] on div "Does a different party own the RECs other than BRG Cascades Self Storage, LLC? …" at bounding box center [784, 428] width 673 height 56
click at [656, 457] on div "Who legally owns this system? DE Scott's Edge, LLC David Ohlrich BRG Cascades S…" at bounding box center [784, 390] width 723 height 374
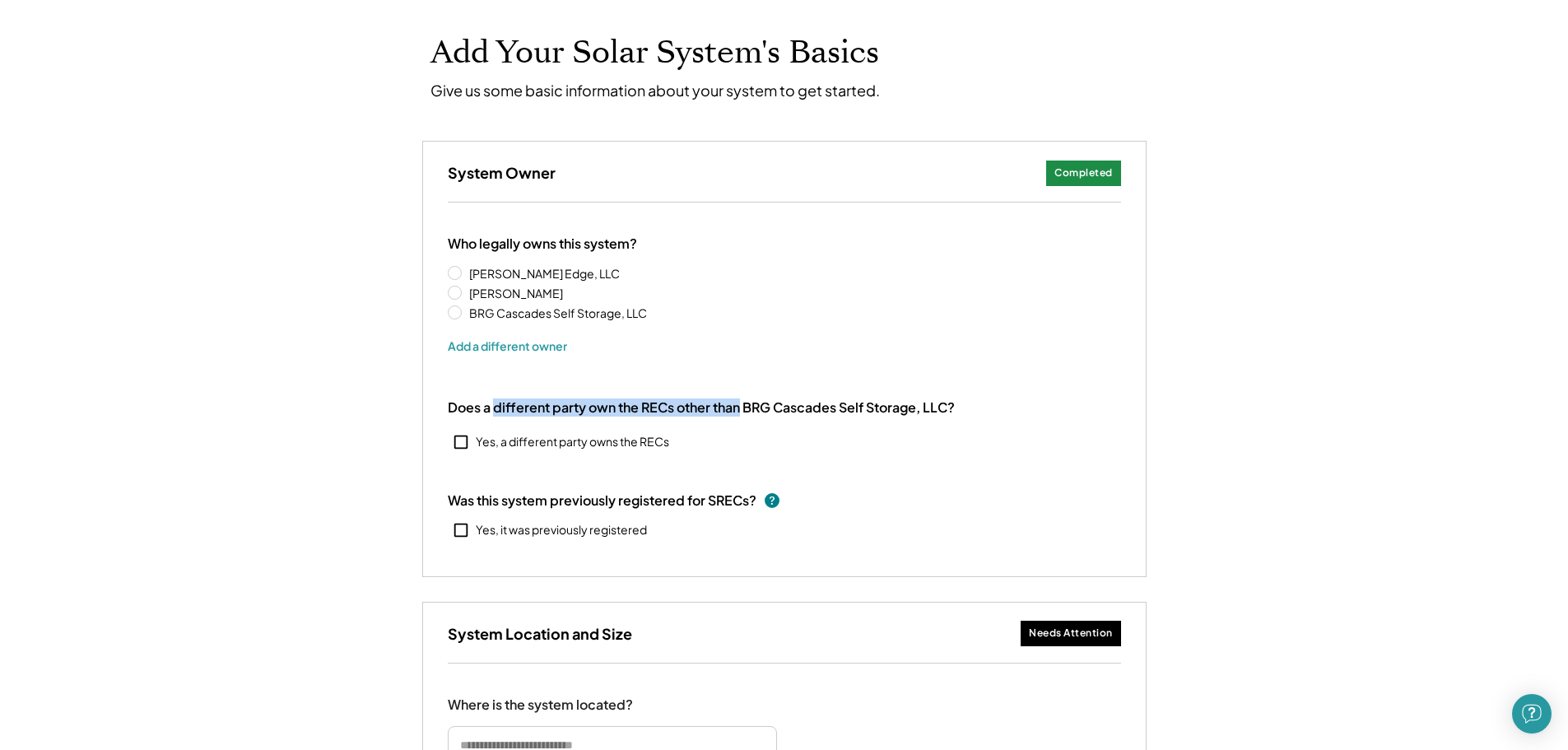
drag, startPoint x: 493, startPoint y: 402, endPoint x: 746, endPoint y: 409, distance: 253.1
click at [741, 401] on div "Does a different party own the RECs other than BRG Cascades Self Storage, LLC?" at bounding box center [701, 408] width 507 height 18
click at [750, 415] on div "Does a different party own the RECs other than BRG Cascades Self Storage, LLC?" at bounding box center [701, 408] width 507 height 18
drag, startPoint x: 754, startPoint y: 405, endPoint x: 803, endPoint y: 402, distance: 49.1
click at [802, 402] on div "Does a different party own the RECs other than BRG Cascades Self Storage, LLC?" at bounding box center [701, 408] width 507 height 18
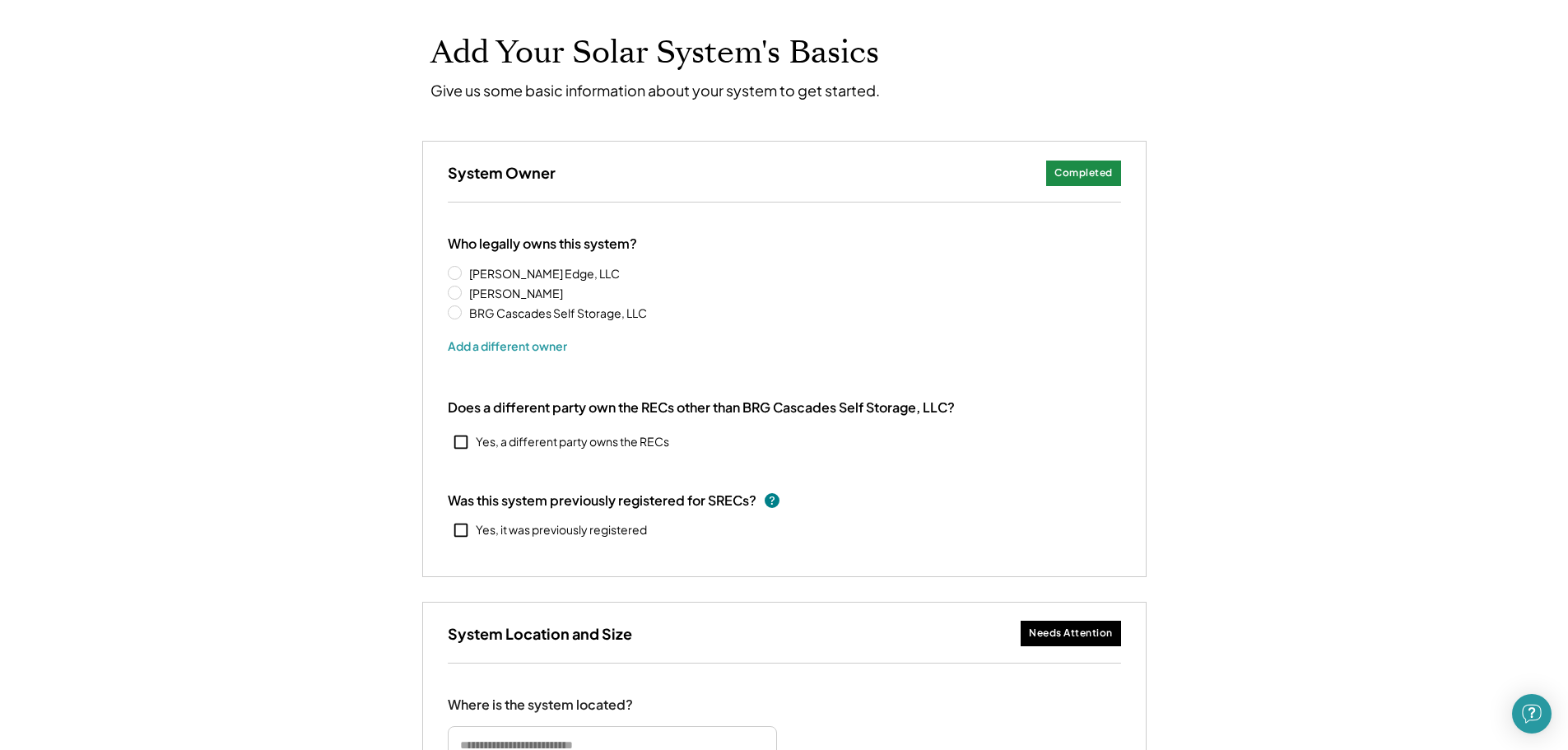
click at [834, 415] on div "Does a different party own the RECs other than BRG Cascades Self Storage, LLC?" at bounding box center [701, 408] width 507 height 18
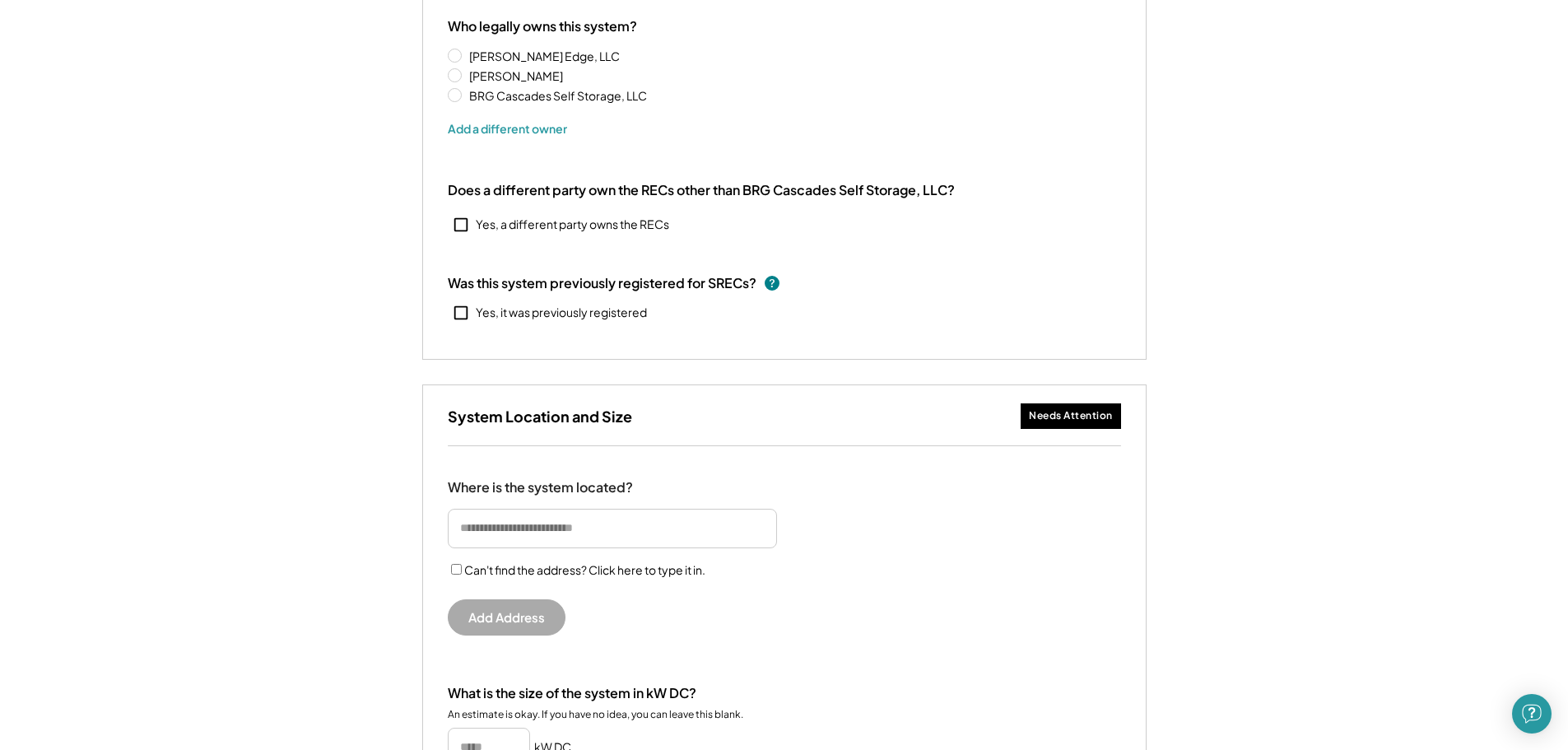
scroll to position [329, 0]
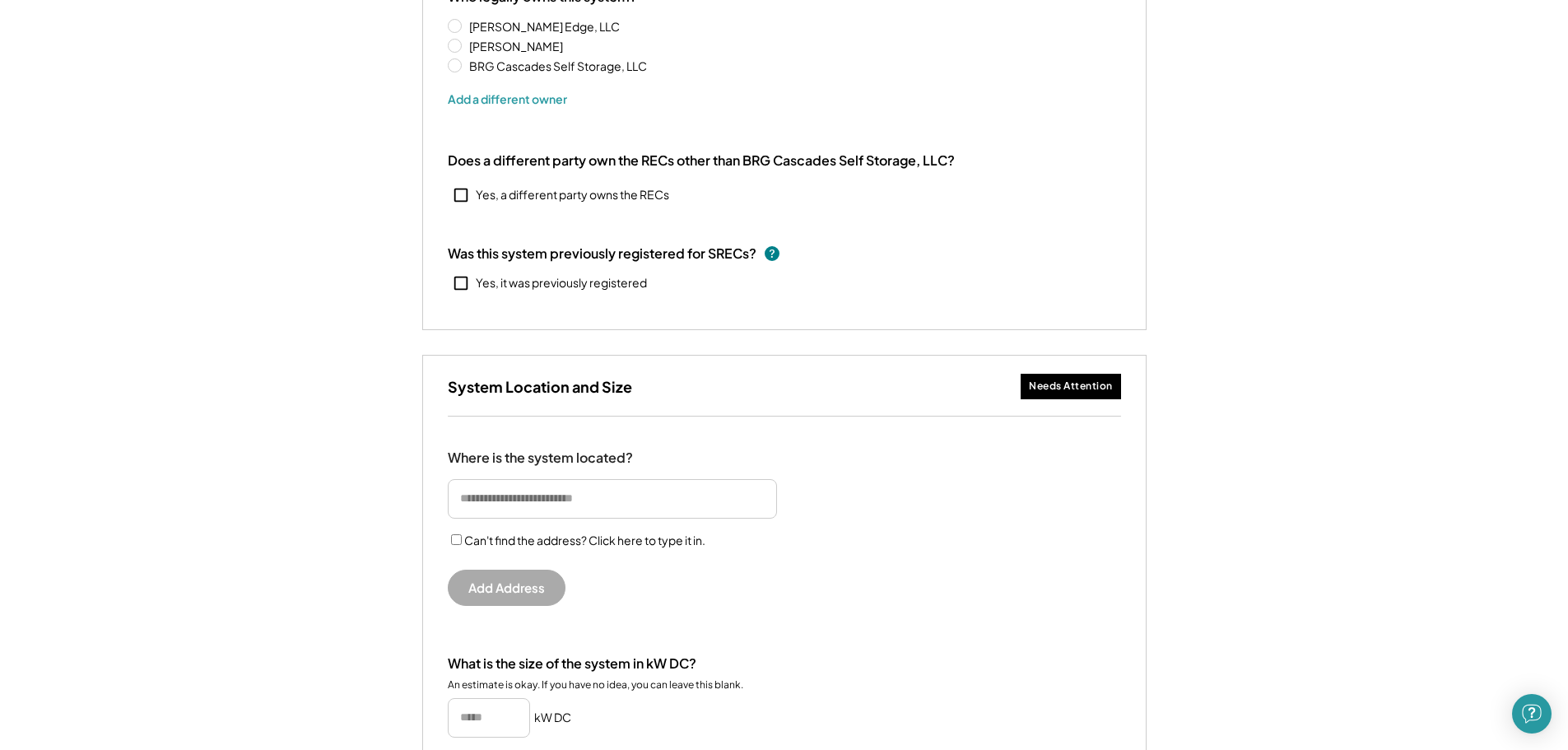
click at [529, 505] on input "input" at bounding box center [612, 499] width 329 height 40
click at [534, 505] on input "input" at bounding box center [612, 499] width 329 height 40
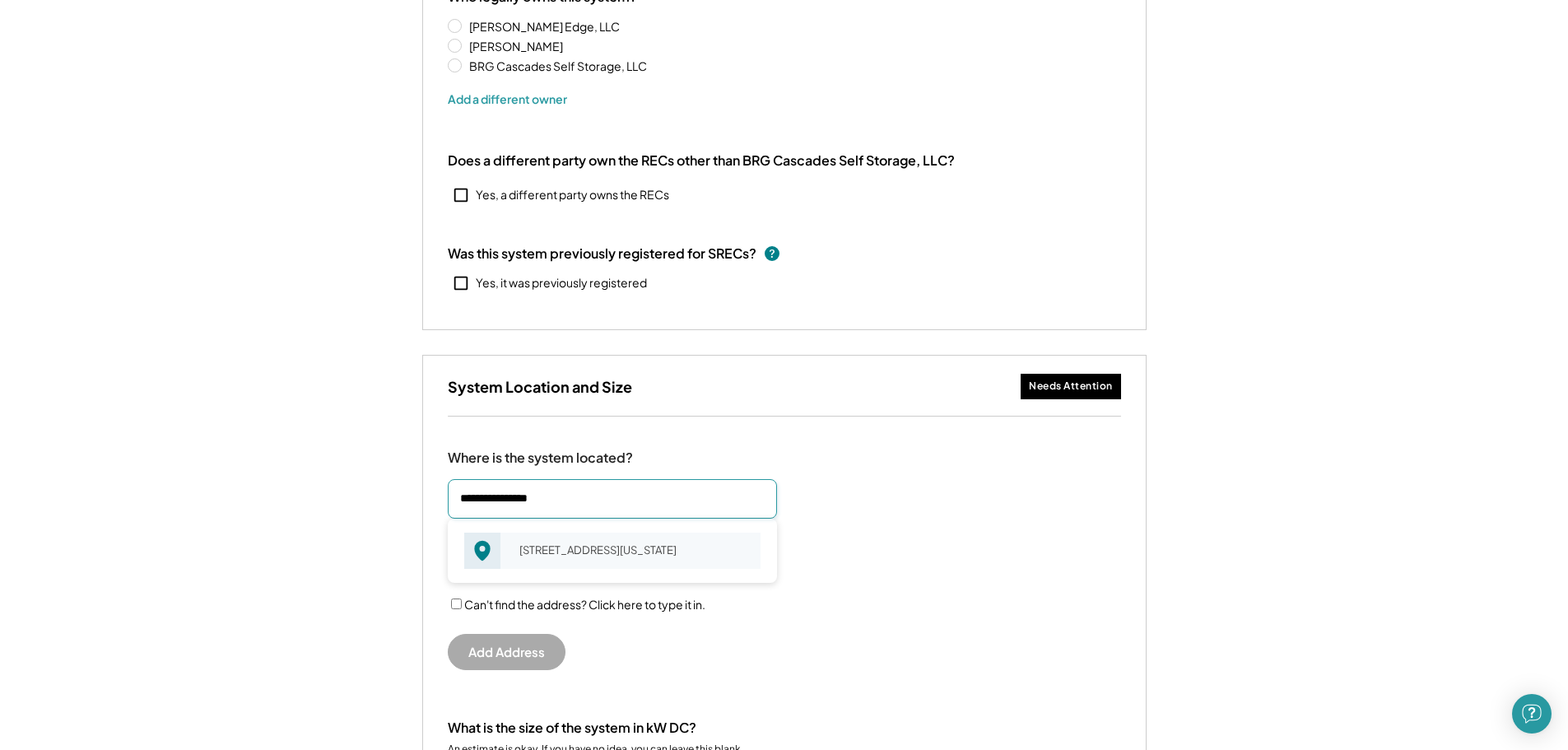
click at [572, 540] on div "2130 Amberbrooke Way Virginia Beach, VA 23464" at bounding box center [634, 550] width 252 height 23
type input "**********"
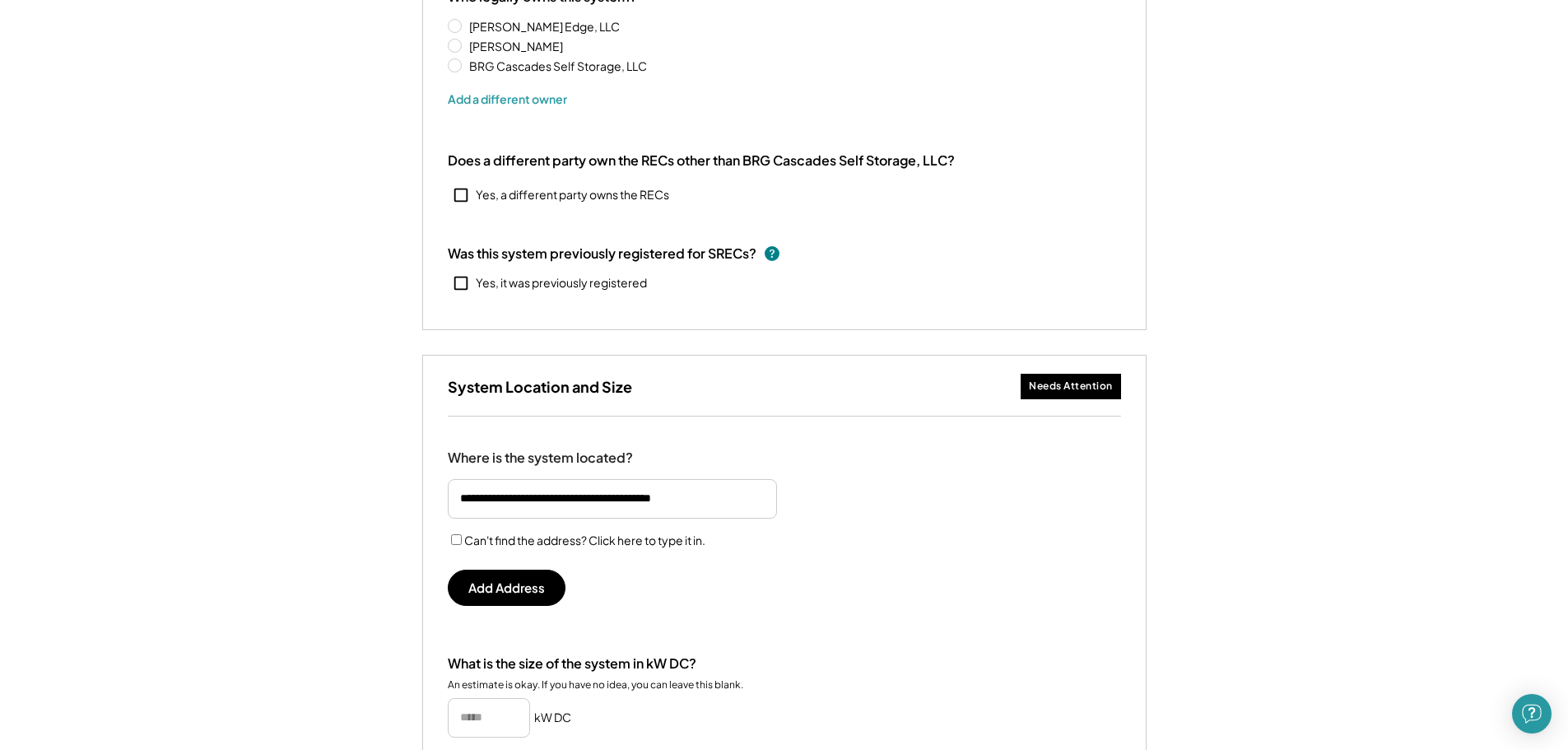
click at [1240, 466] on div "Add Your Solar System's Basics Give us some basic information about your system…" at bounding box center [784, 489] width 1568 height 1489
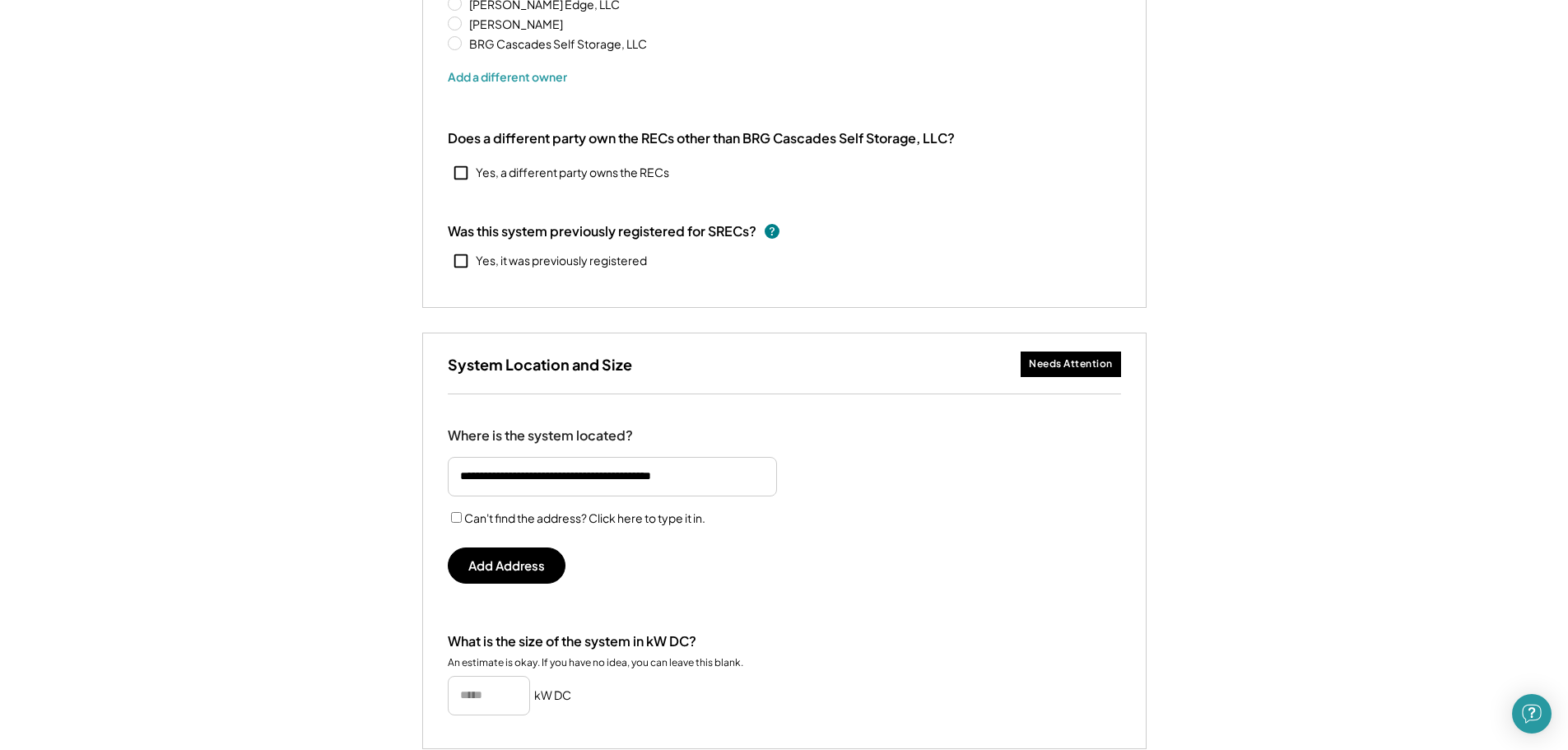
scroll to position [412, 0]
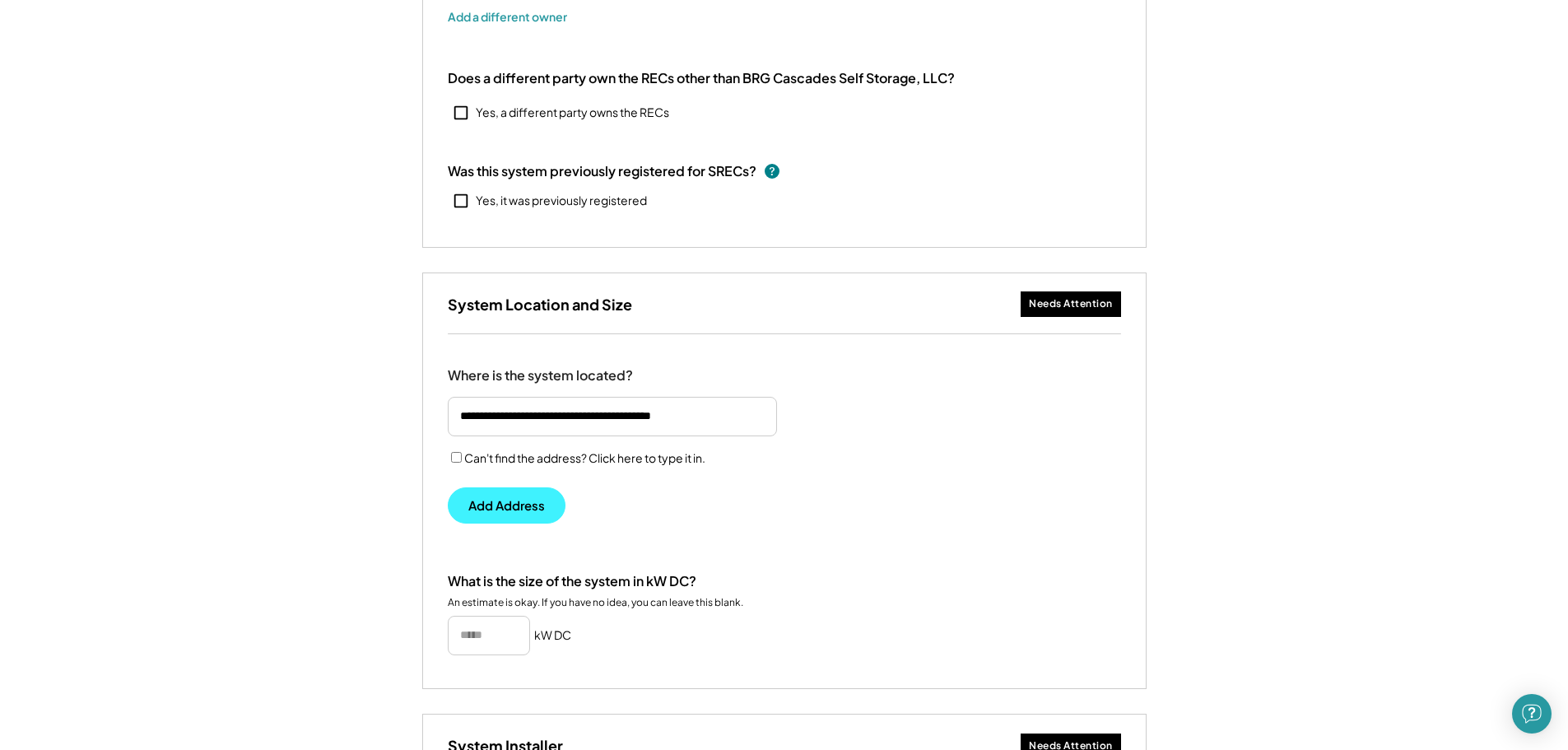
click at [514, 508] on button "Add Address" at bounding box center [507, 505] width 118 height 36
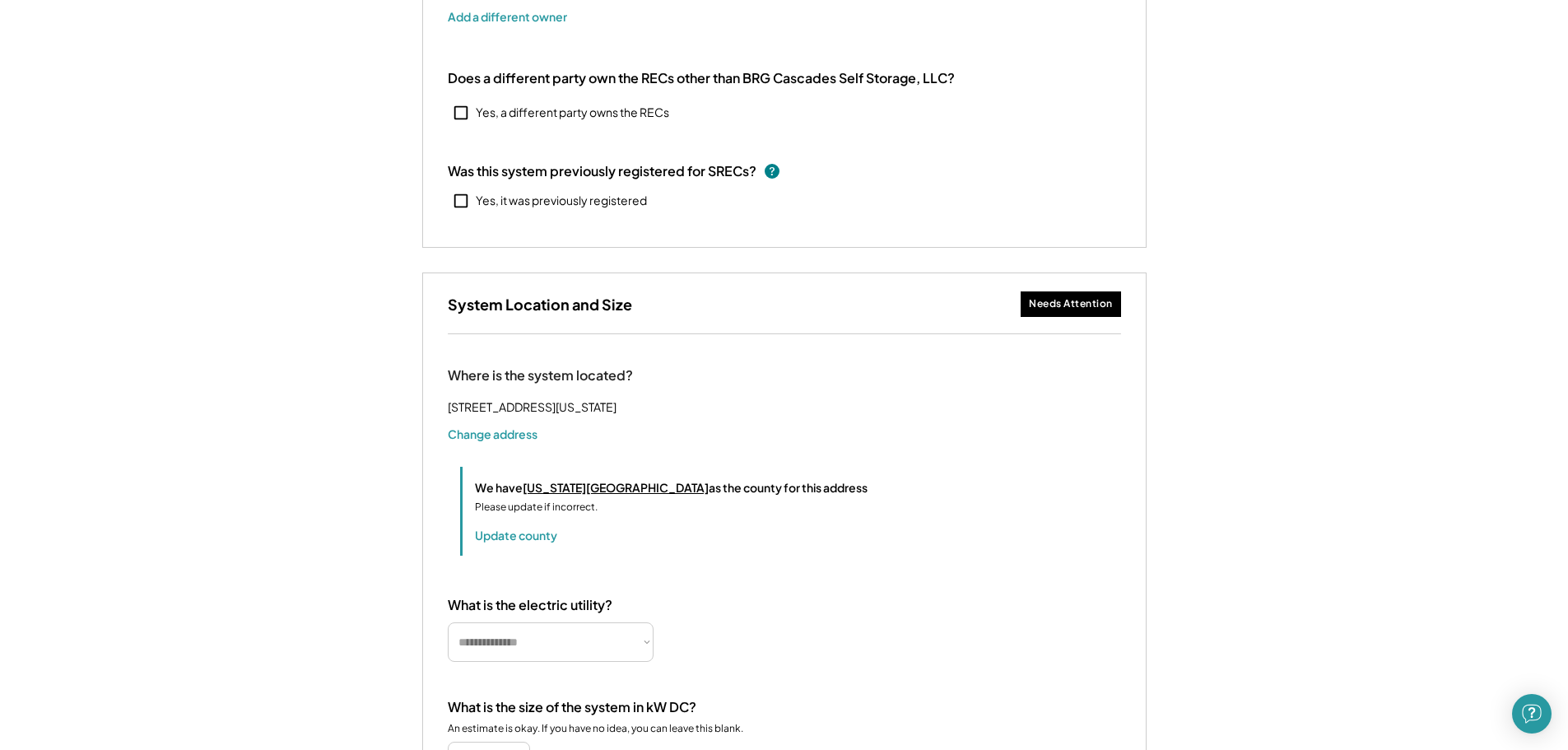
click at [1241, 469] on div "Add Your Solar System's Basics Give us some basic information about your system…" at bounding box center [784, 471] width 1568 height 1614
click at [512, 658] on select "**********" at bounding box center [550, 642] width 205 height 40
select select "**********"
click at [448, 642] on select "**********" at bounding box center [550, 642] width 205 height 40
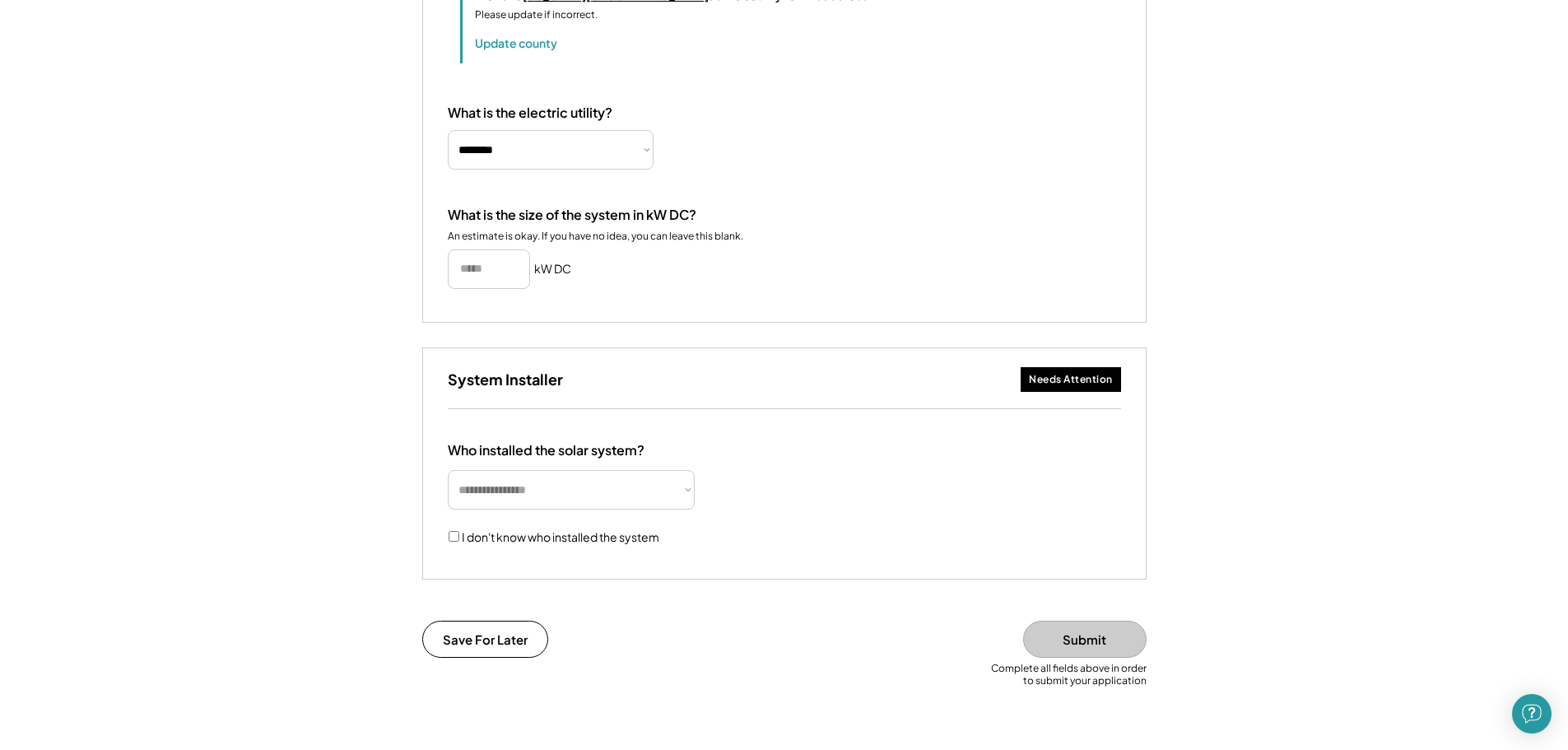
scroll to position [905, 0]
click at [543, 508] on select "**********" at bounding box center [571, 487] width 247 height 40
select select "**********"
click at [448, 488] on select "**********" at bounding box center [571, 487] width 247 height 40
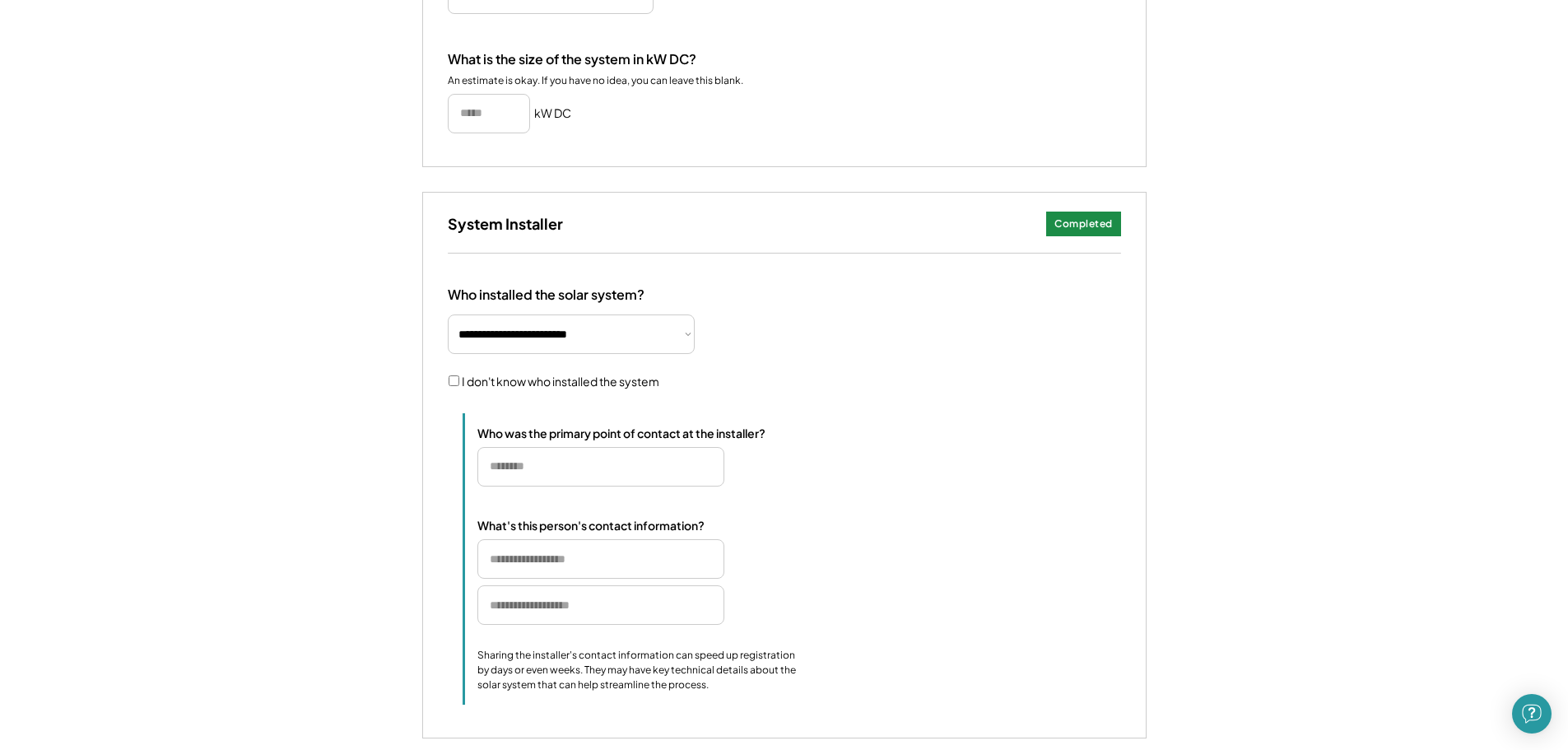
scroll to position [1071, 0]
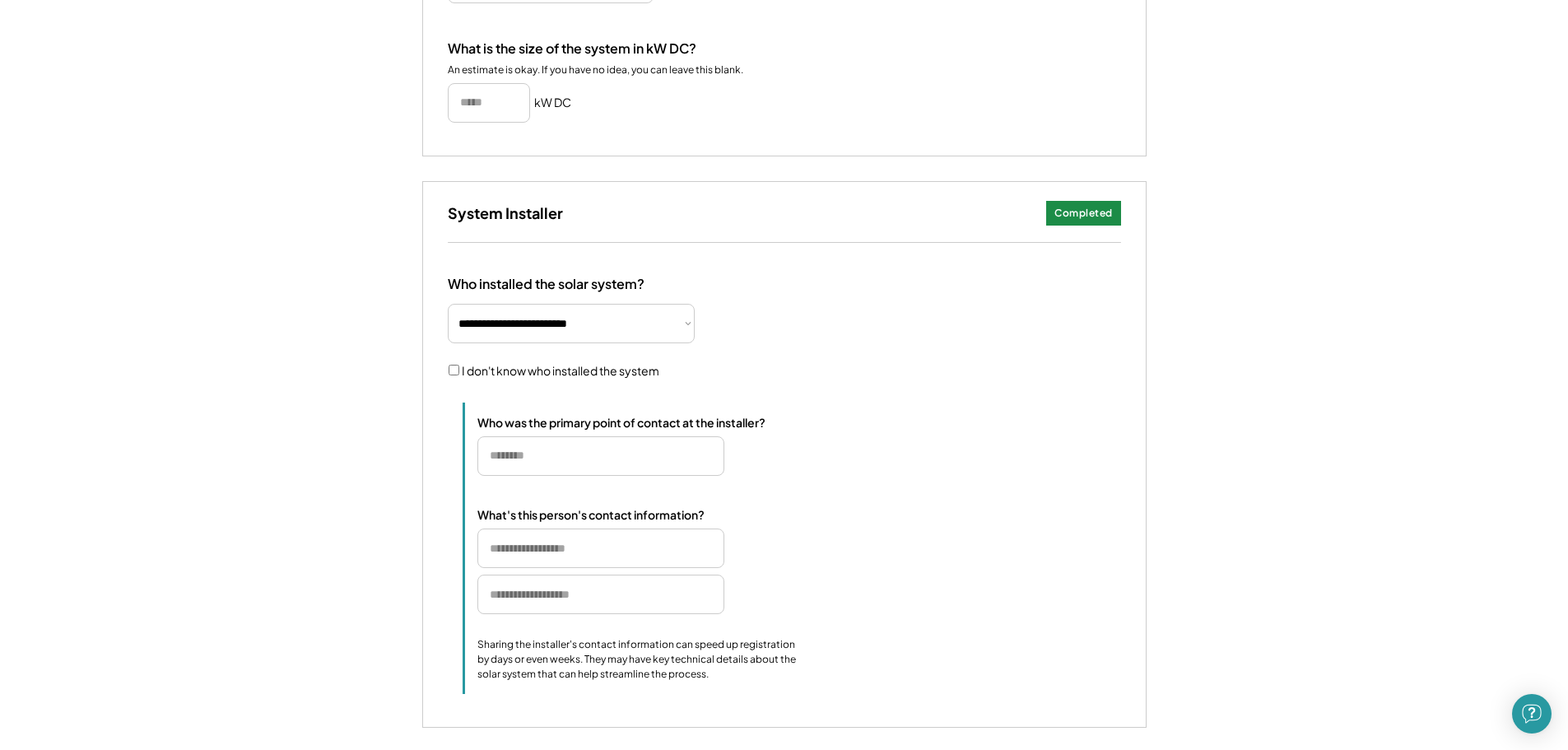
click at [560, 476] on input "input" at bounding box center [601, 456] width 247 height 40
type input "******"
click at [574, 476] on input "input" at bounding box center [601, 456] width 247 height 40
type input "**********"
click at [598, 568] on input "input" at bounding box center [601, 548] width 247 height 40
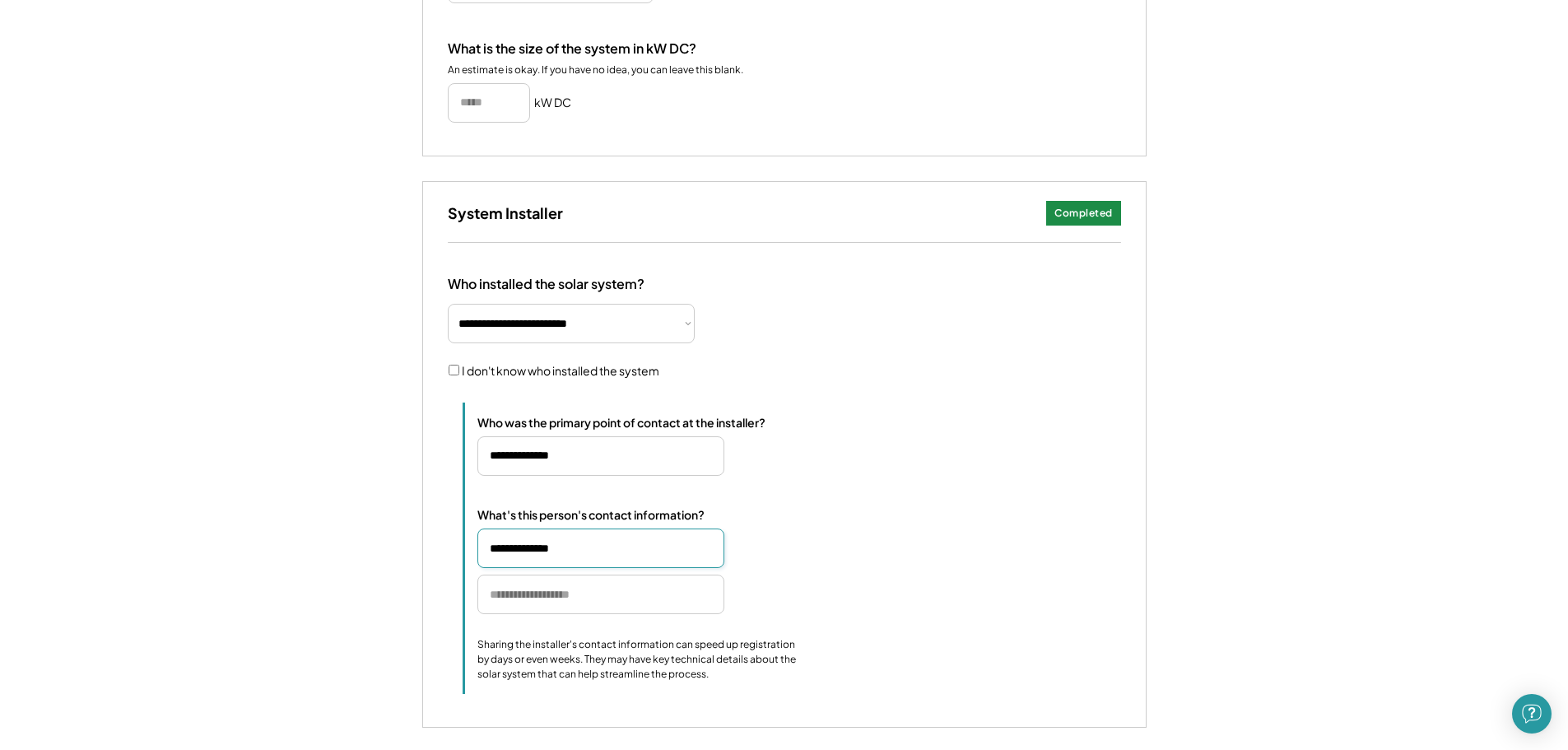
type input "**********"
click at [582, 664] on div "Sharing the installer's contact information can speed up registration by days o…" at bounding box center [638, 660] width 321 height 45
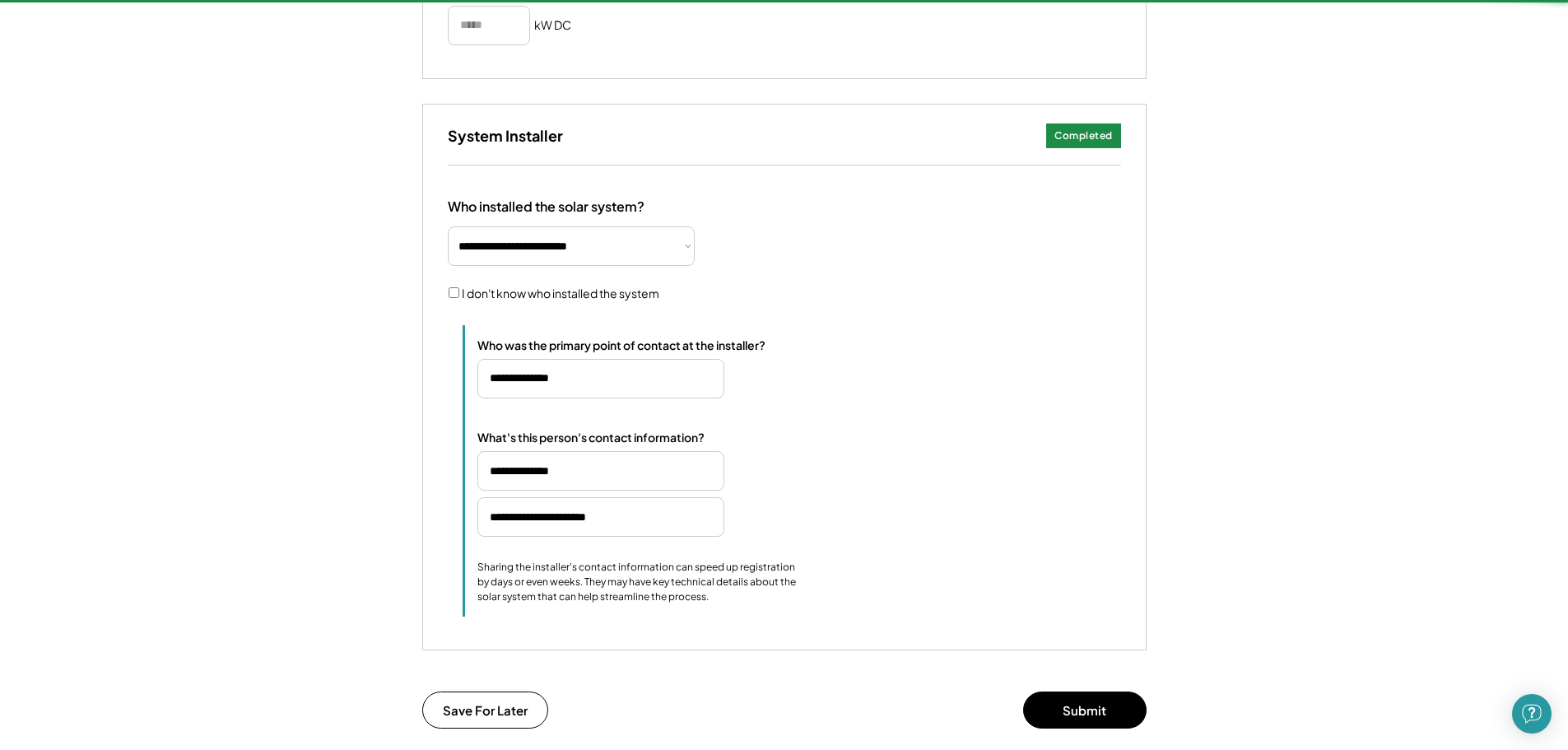
scroll to position [1235, 0]
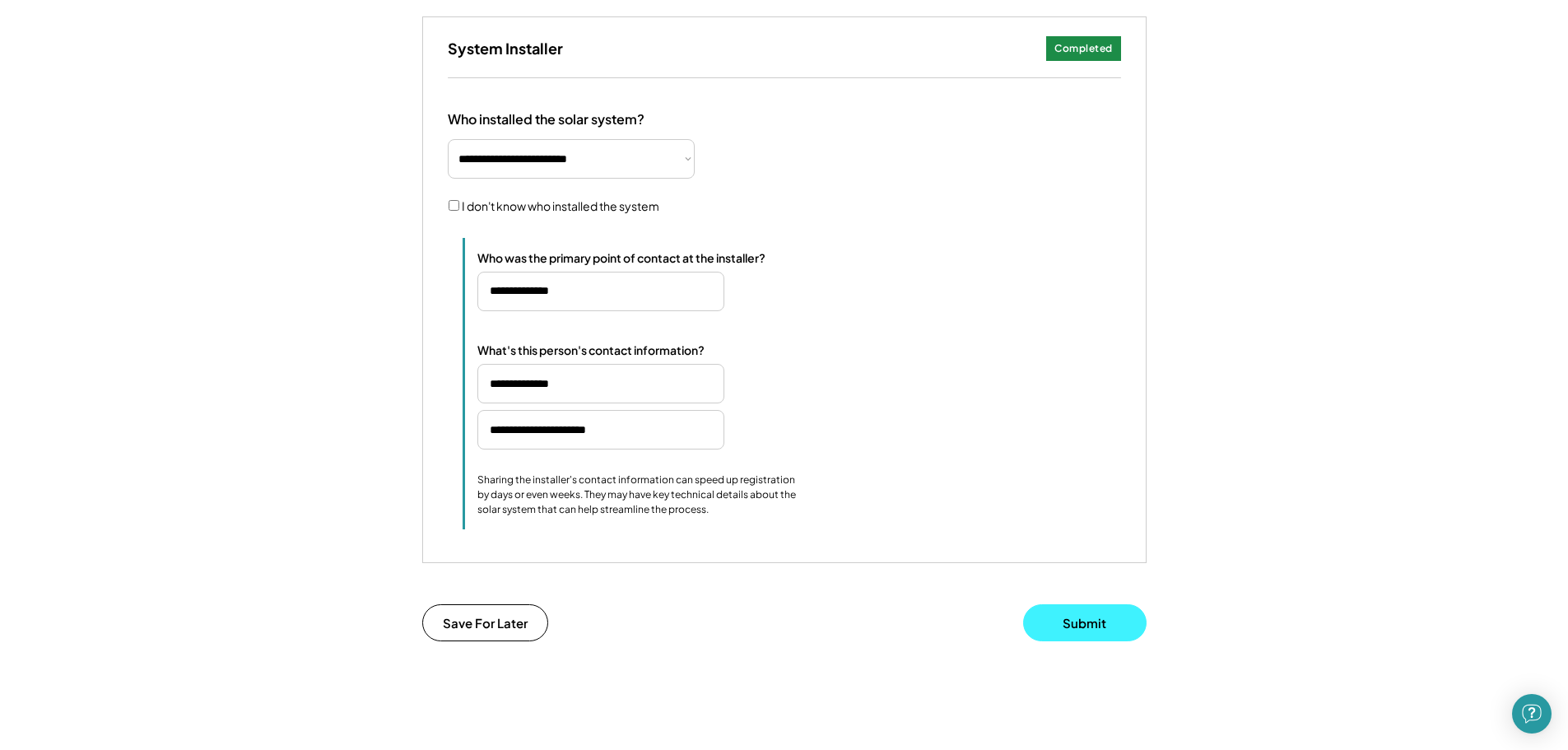
click at [1083, 640] on button "Submit" at bounding box center [1084, 623] width 124 height 37
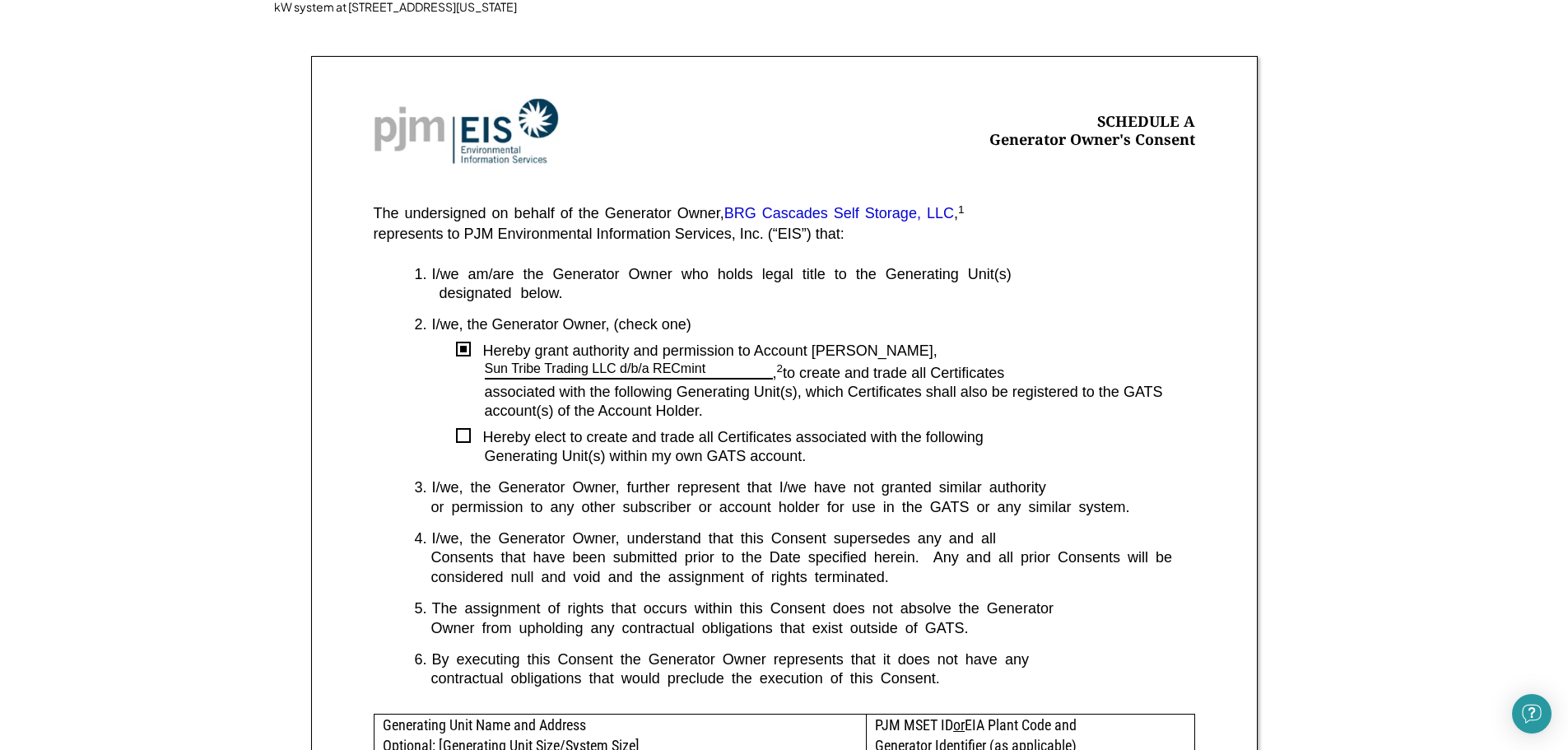
scroll to position [247, 0]
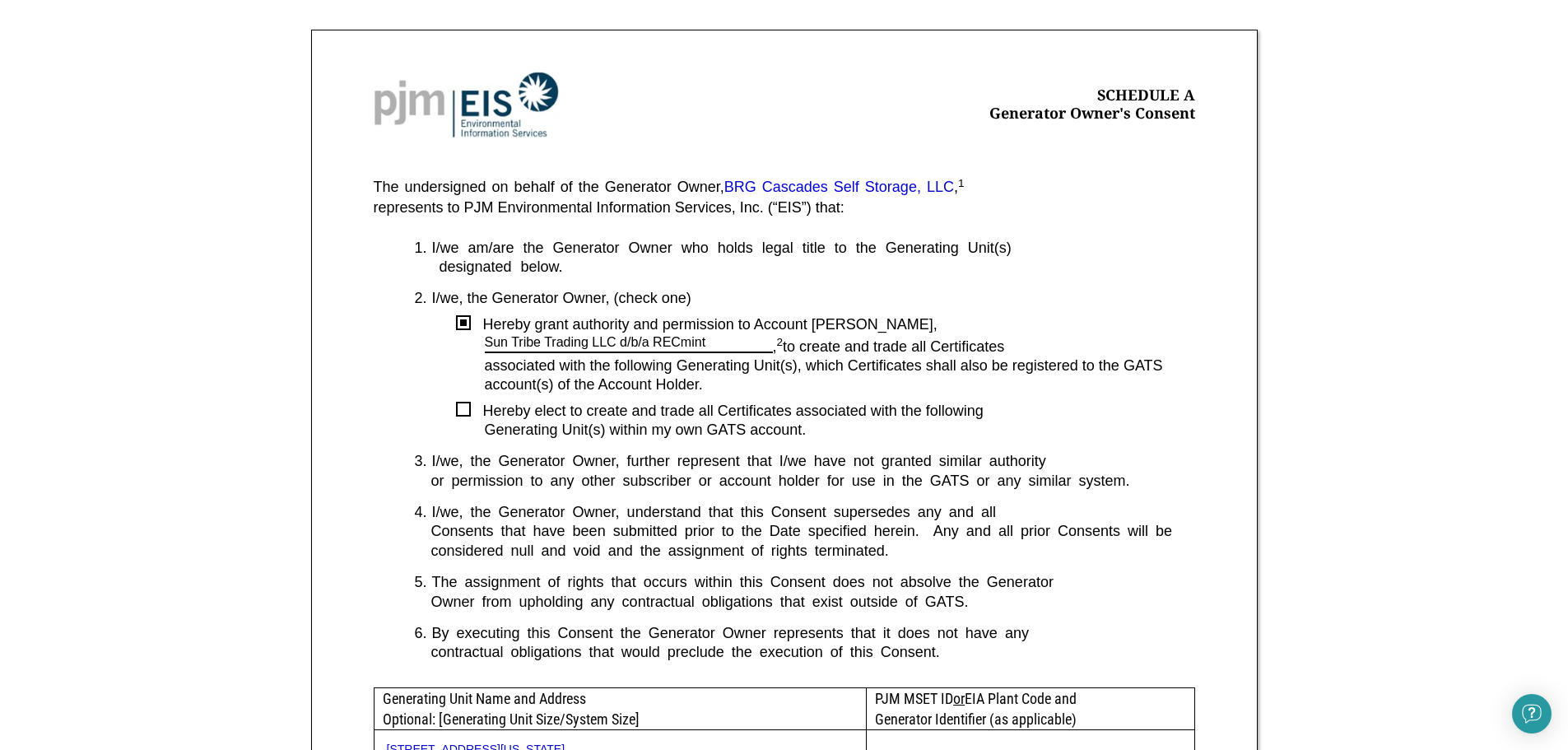
click at [619, 449] on div "1. I/we am/are the Generator Owner who holds legal title to the Generating Unit…" at bounding box center [784, 463] width 821 height 449
drag, startPoint x: 949, startPoint y: 422, endPoint x: 900, endPoint y: 437, distance: 51.2
click at [900, 437] on div "Generating Unit(s) within my own GATS account." at bounding box center [839, 430] width 710 height 19
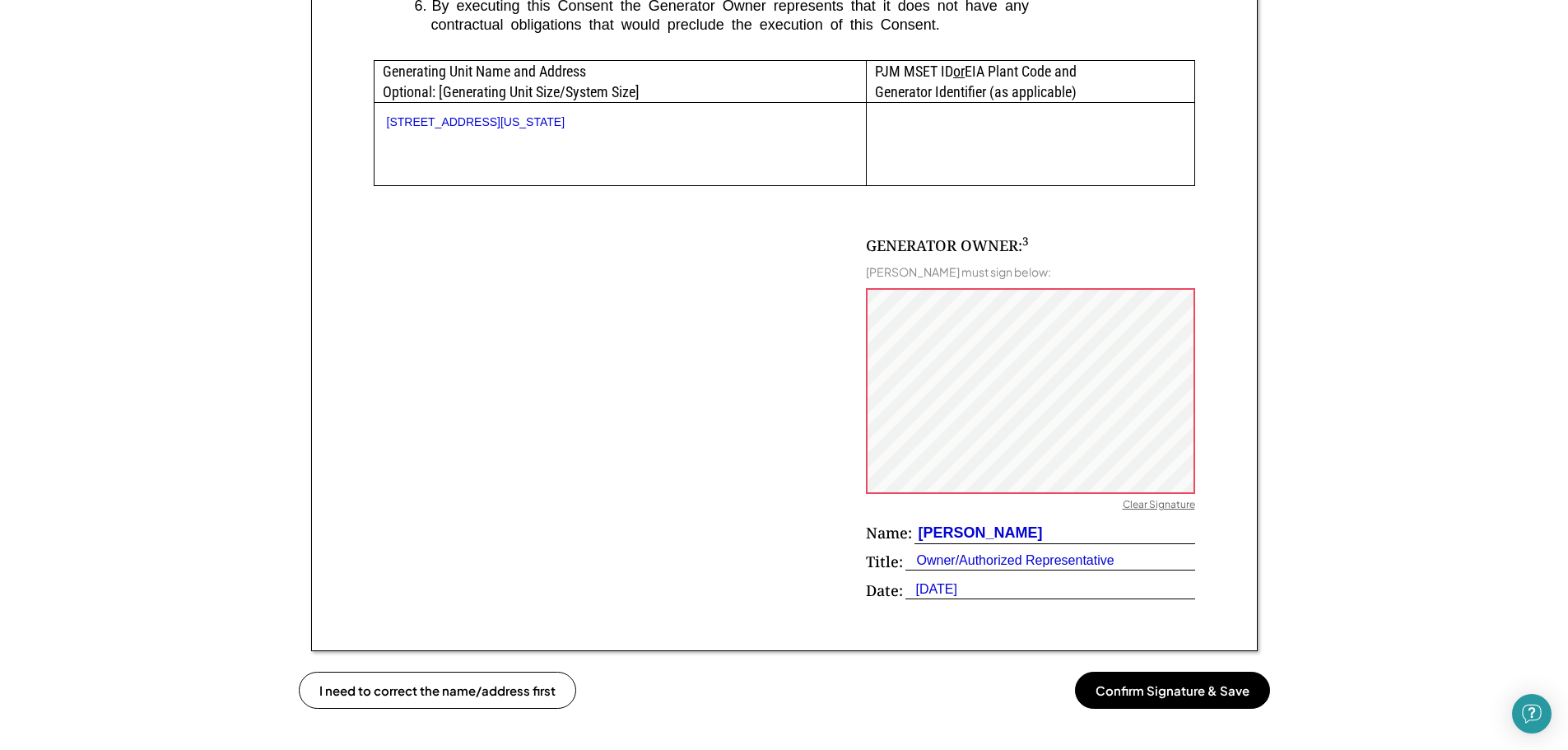
scroll to position [905, 0]
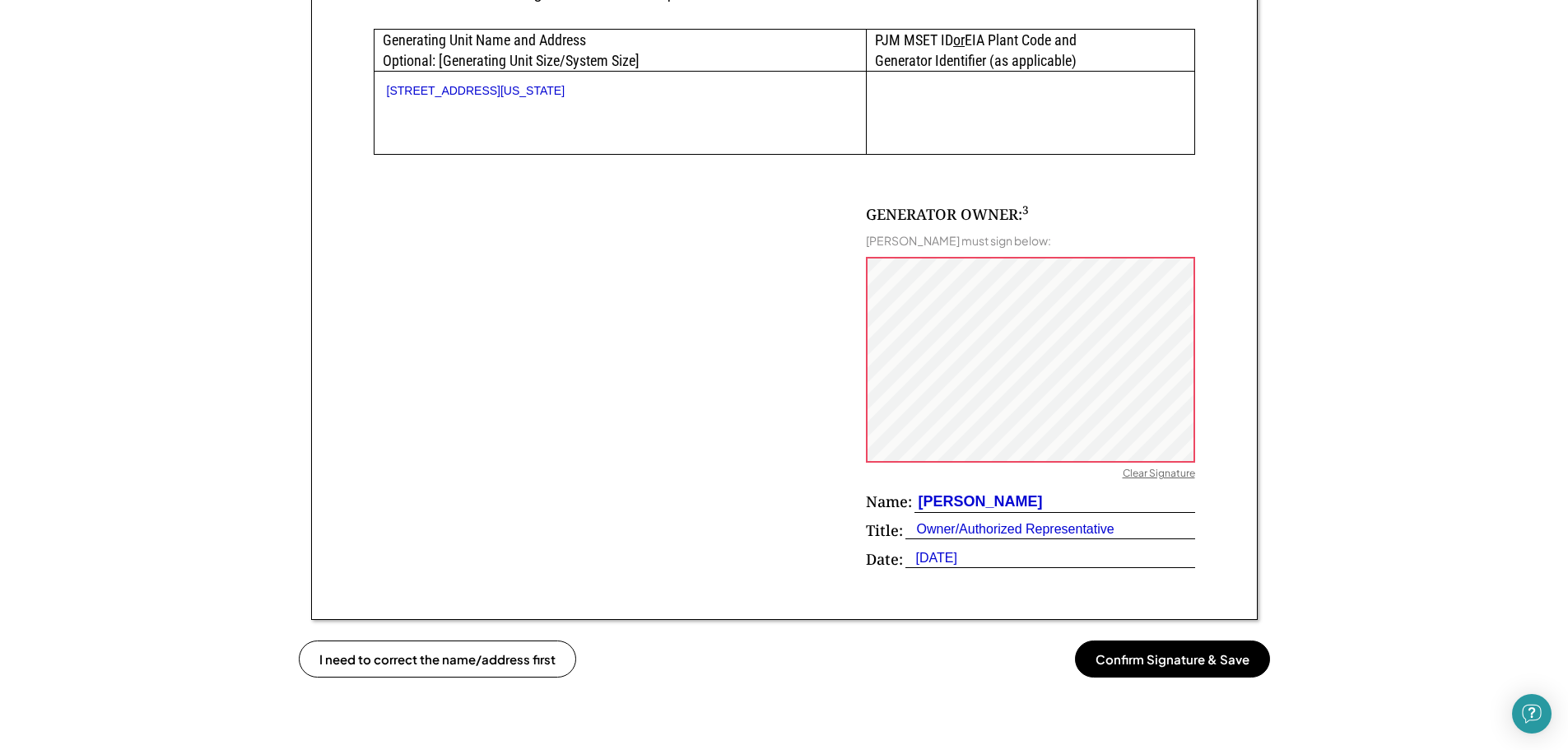
click at [1152, 675] on button "Confirm Signature & Save" at bounding box center [1172, 659] width 195 height 37
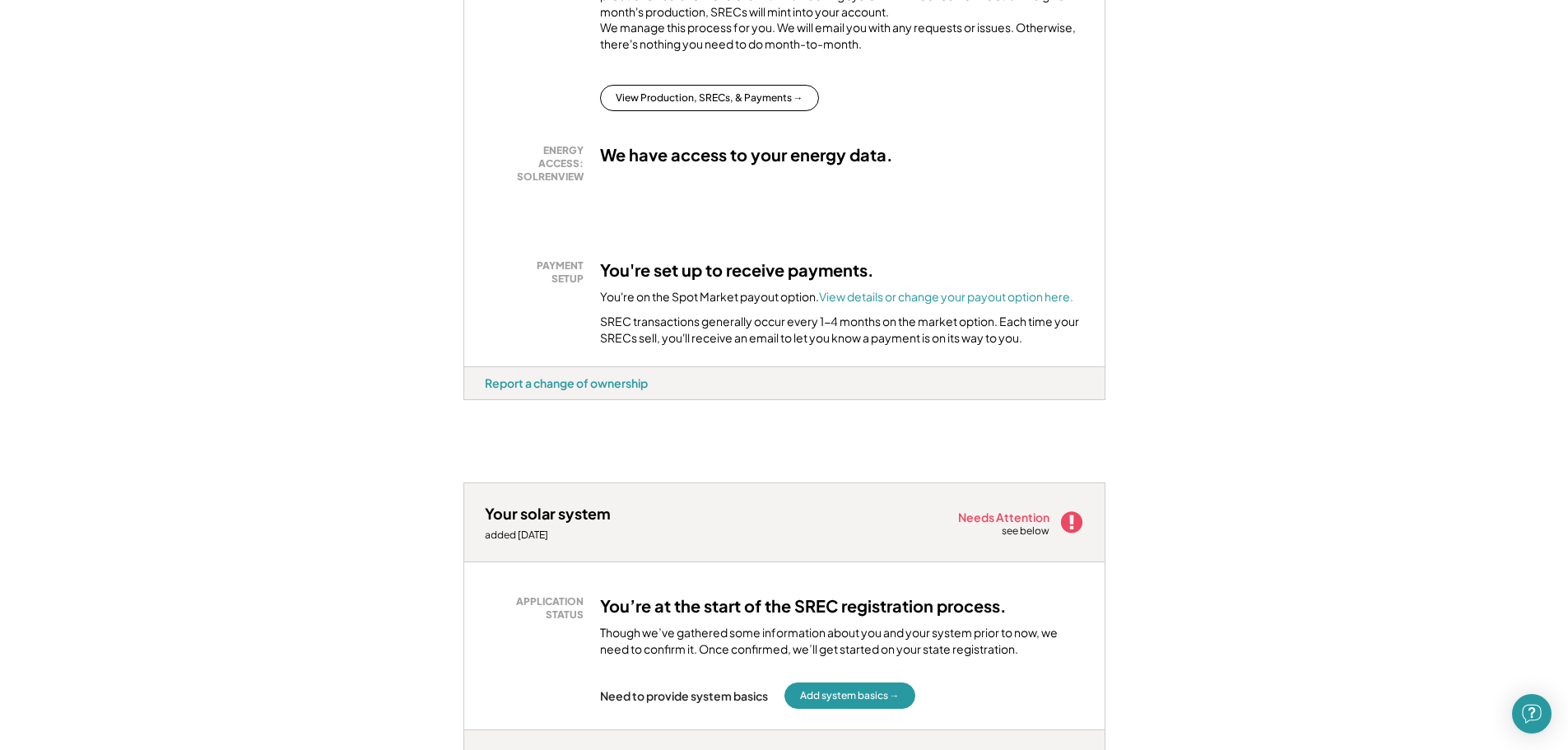
scroll to position [576, 0]
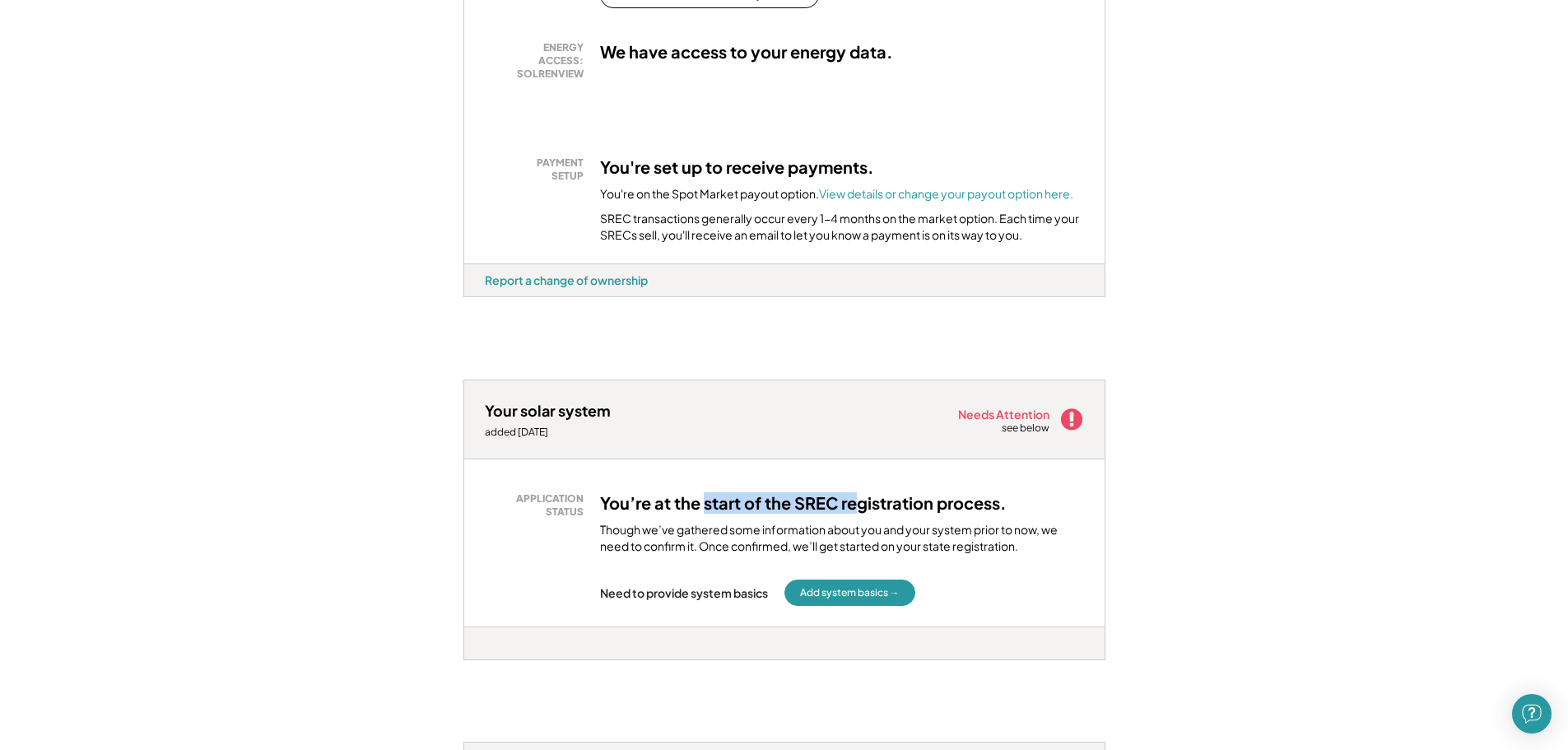
drag, startPoint x: 709, startPoint y: 511, endPoint x: 754, endPoint y: 518, distance: 45.5
click at [838, 514] on h3 "You’re at the start of the SREC registration process." at bounding box center [802, 503] width 406 height 21
click at [706, 482] on div "APPLICATION STATUS You’re at the start of the SREC registration process. Though…" at bounding box center [784, 542] width 640 height 166
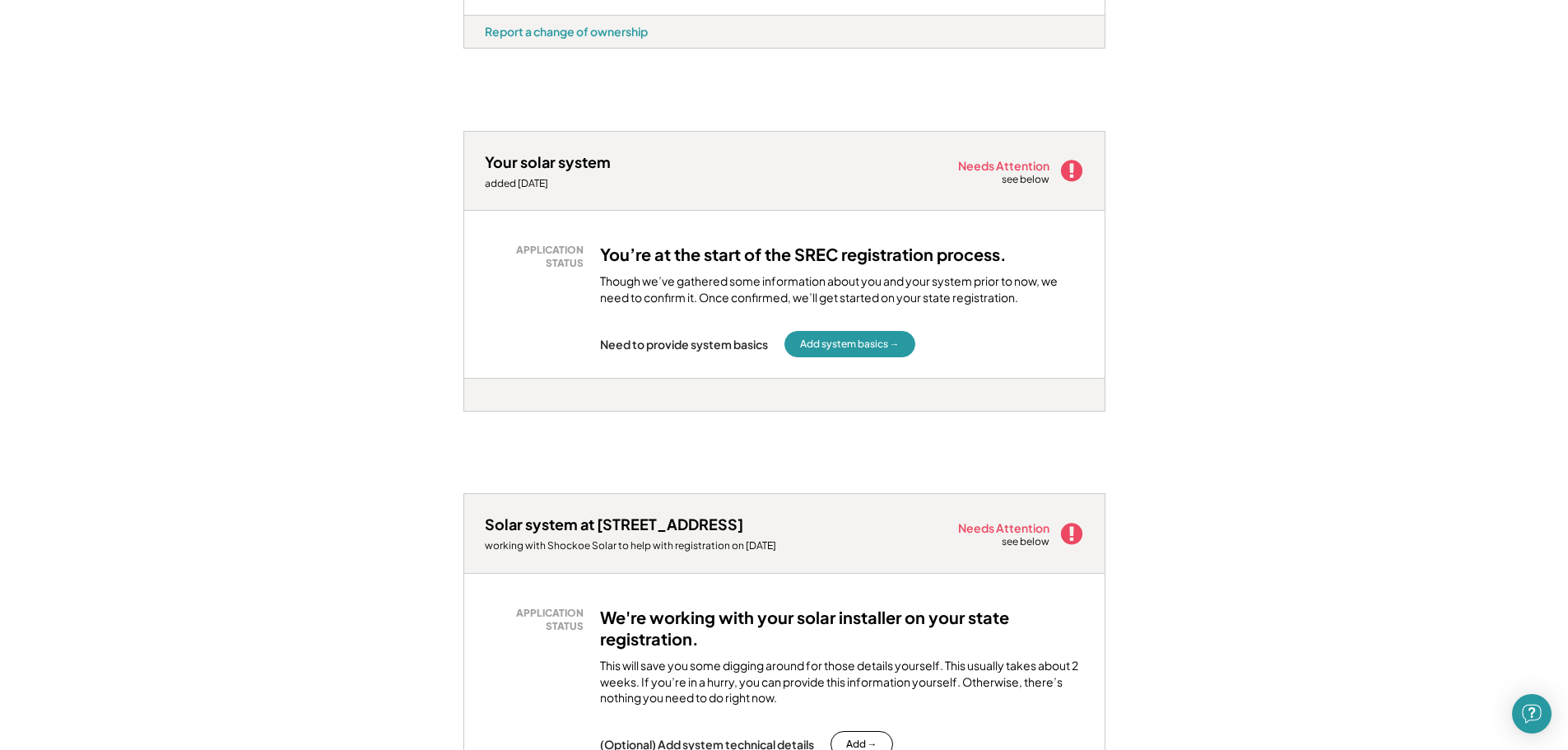
scroll to position [823, 0]
click at [847, 359] on button "Add system basics →" at bounding box center [849, 346] width 131 height 26
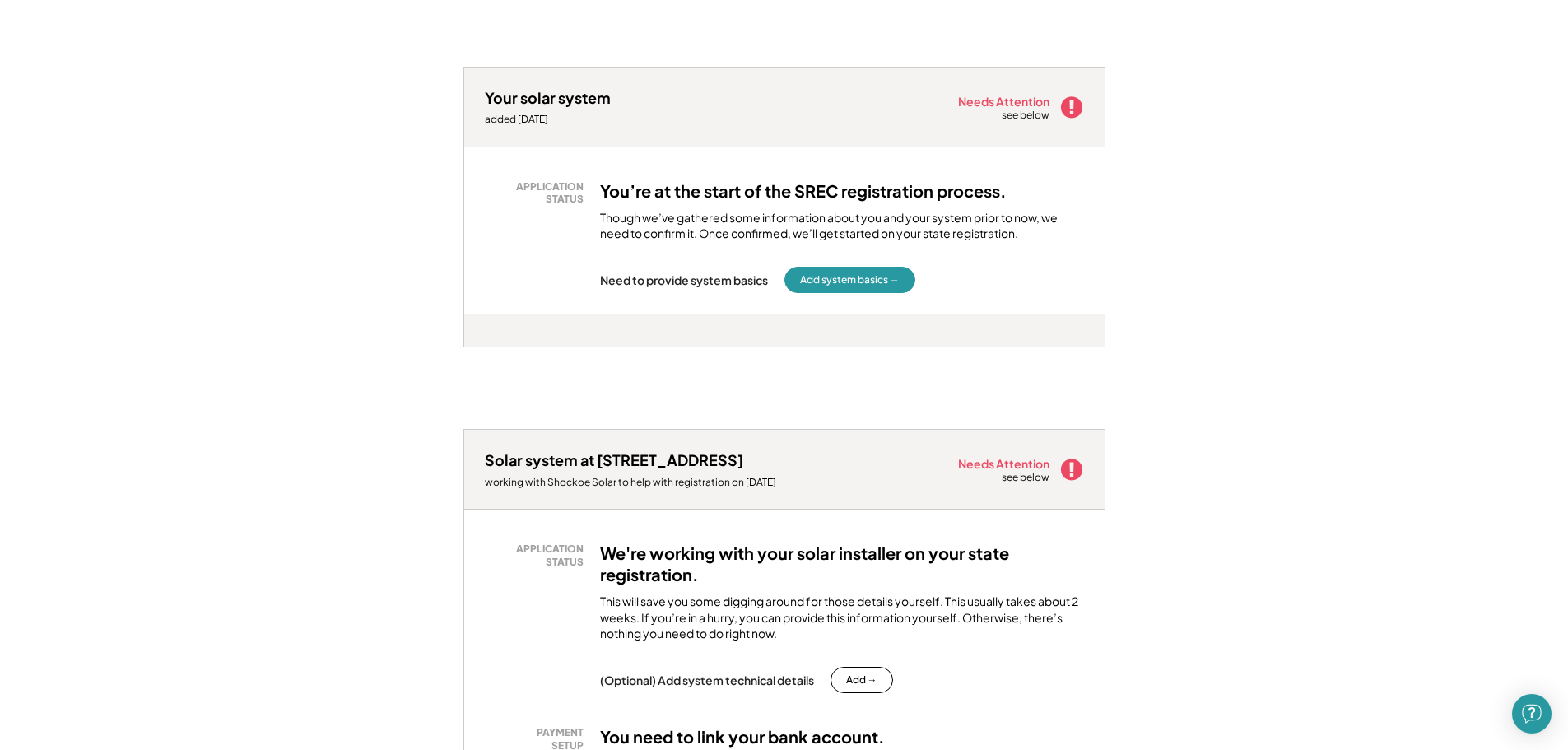
scroll to position [791, 0]
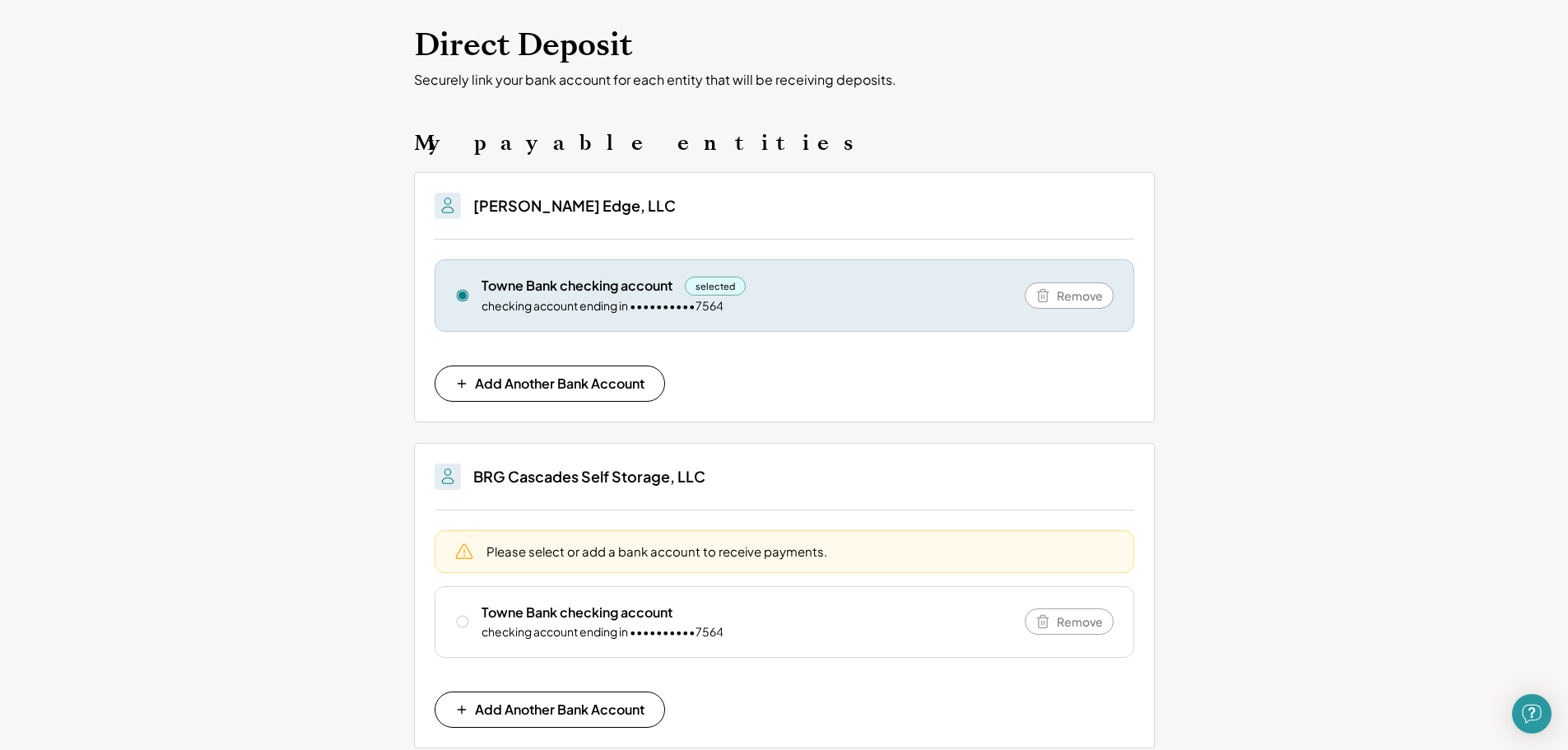
scroll to position [83, 0]
